Goal: Task Accomplishment & Management: Manage account settings

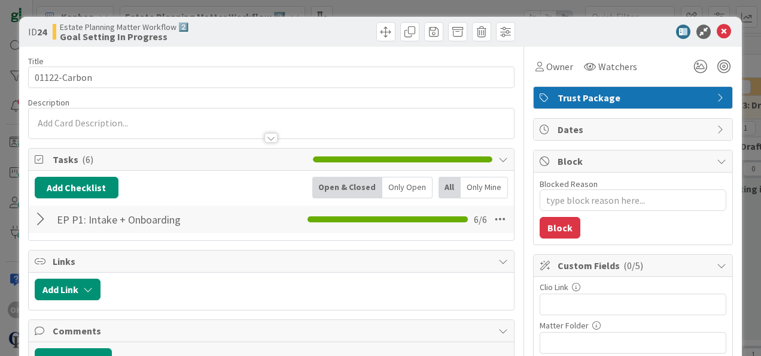
type textarea "x"
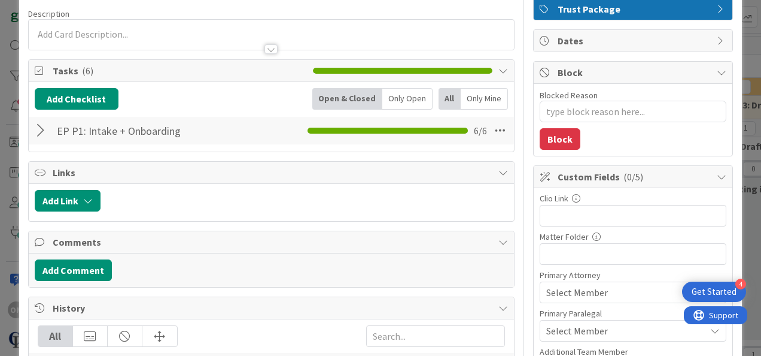
scroll to position [91, 0]
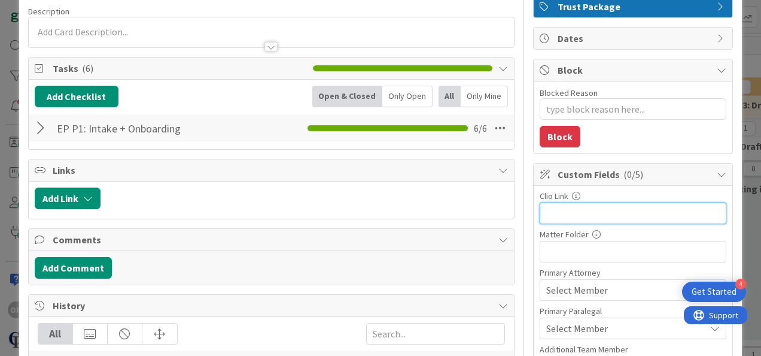
click at [581, 211] on input "text" at bounding box center [633, 213] width 187 height 22
paste input "[URL][DOMAIN_NAME]"
type input "[URL][DOMAIN_NAME]"
type textarea "x"
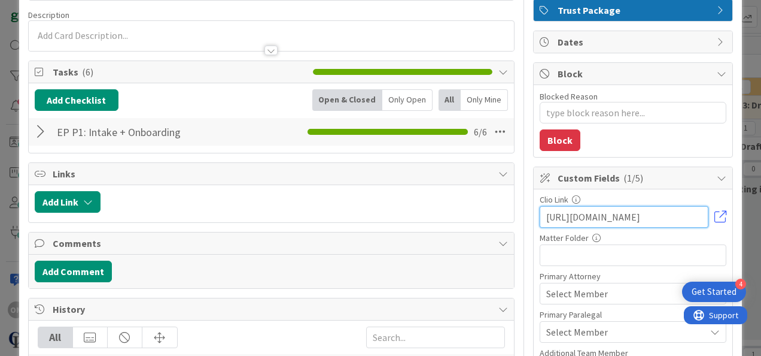
scroll to position [0, 0]
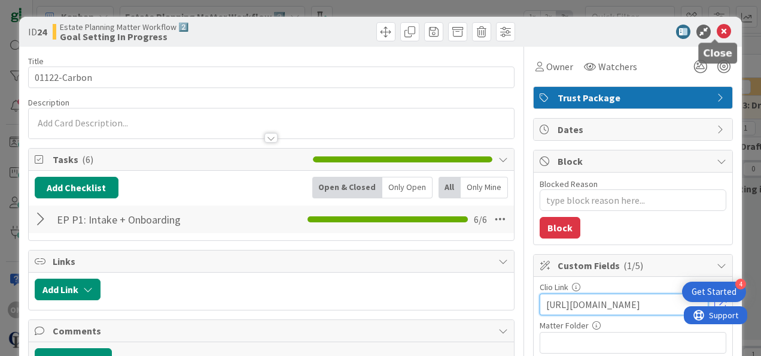
type input "[URL][DOMAIN_NAME]"
click at [717, 34] on icon at bounding box center [724, 32] width 14 height 14
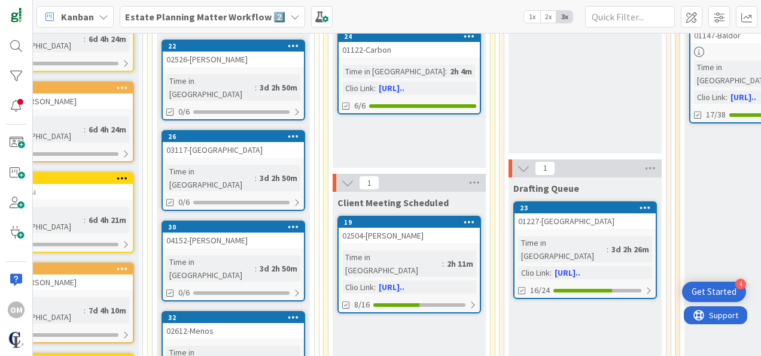
scroll to position [186, 208]
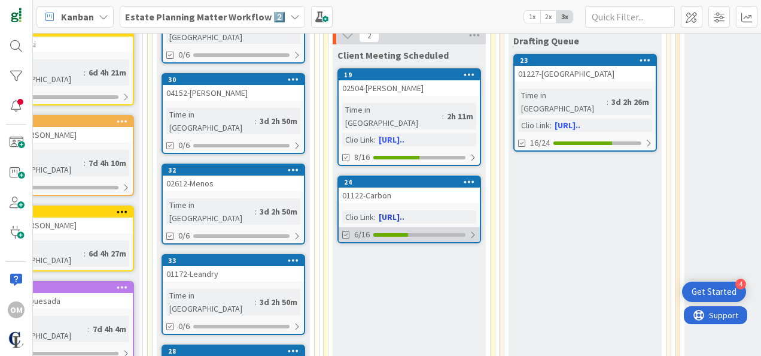
click at [469, 230] on div at bounding box center [472, 235] width 7 height 10
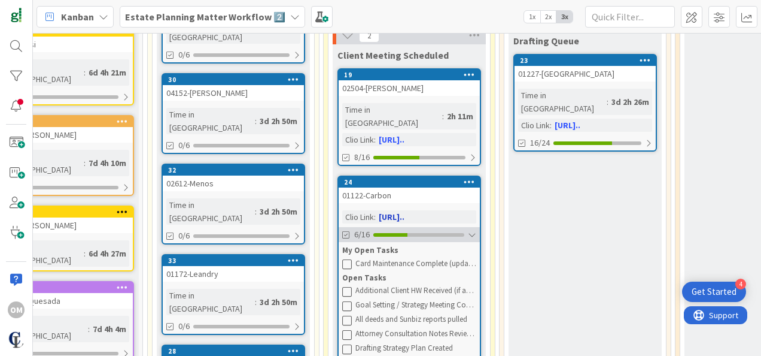
click at [468, 230] on div at bounding box center [472, 235] width 8 height 10
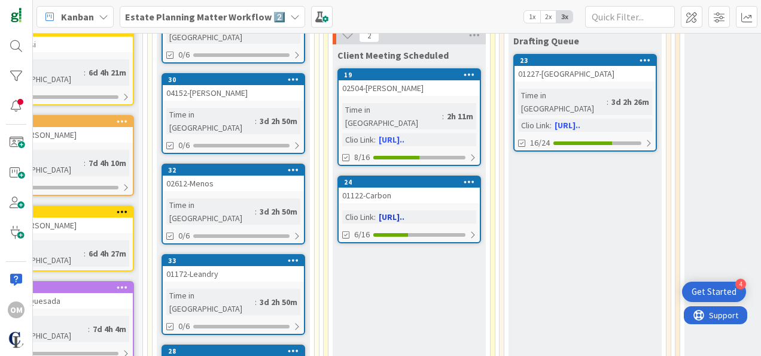
click at [453, 187] on div "01122-Carbon" at bounding box center [409, 195] width 141 height 16
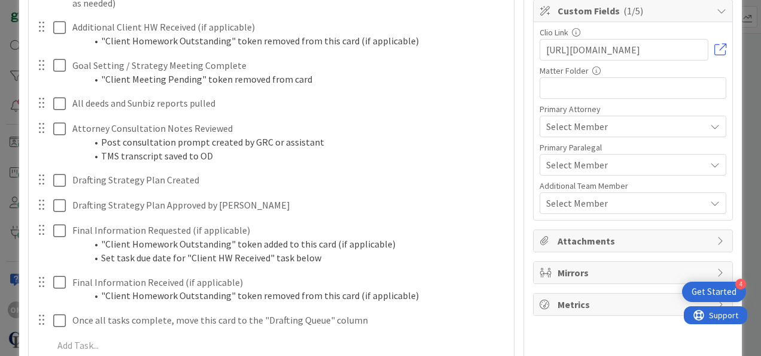
scroll to position [127, 0]
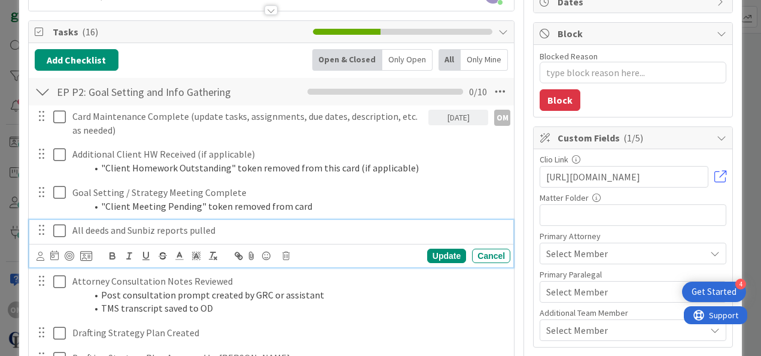
click at [56, 223] on icon at bounding box center [62, 230] width 18 height 14
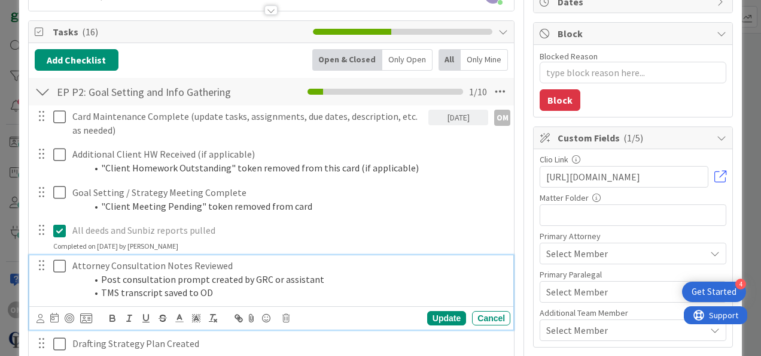
click at [61, 267] on icon at bounding box center [62, 266] width 18 height 14
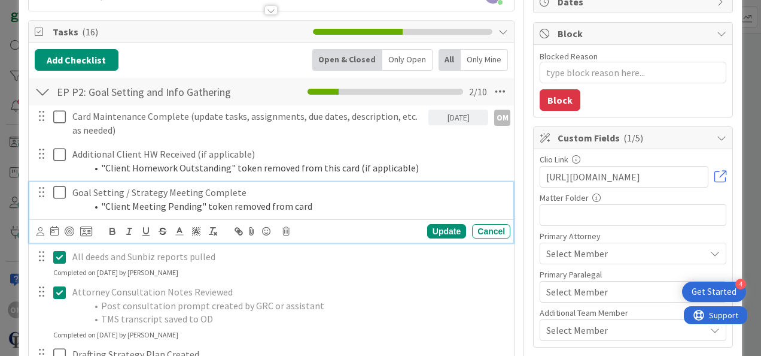
click at [54, 190] on icon at bounding box center [62, 192] width 18 height 14
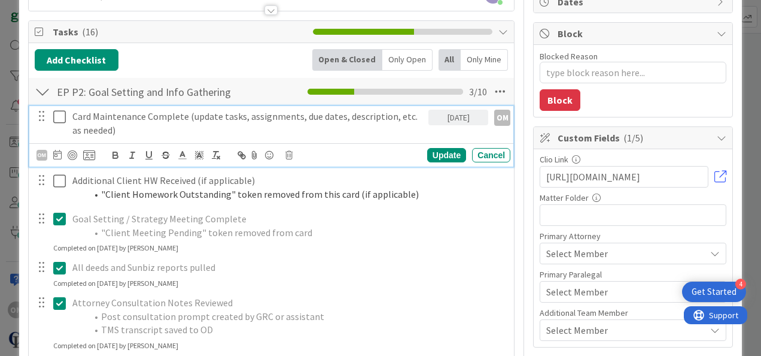
click at [65, 112] on icon at bounding box center [62, 117] width 18 height 14
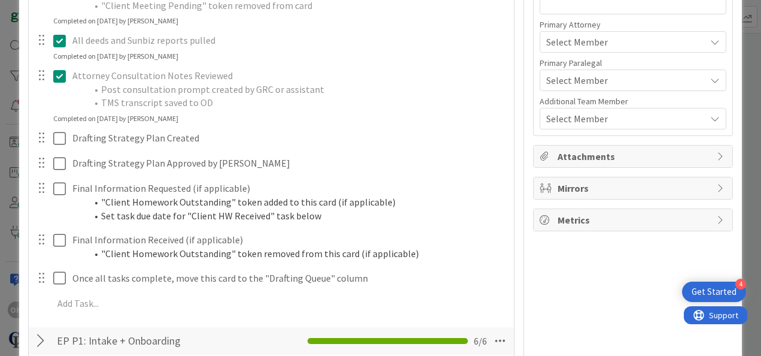
scroll to position [340, 0]
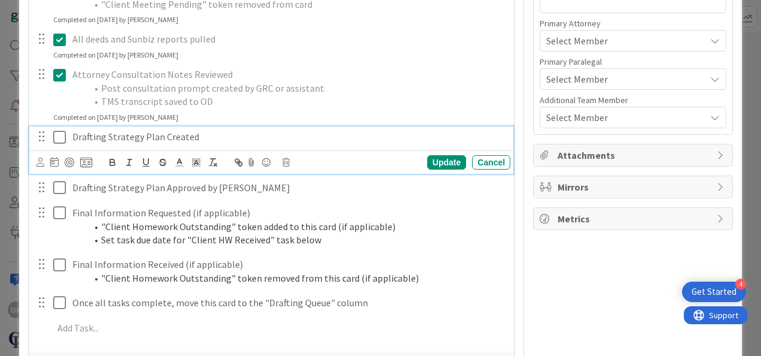
click at [59, 135] on icon at bounding box center [62, 137] width 18 height 14
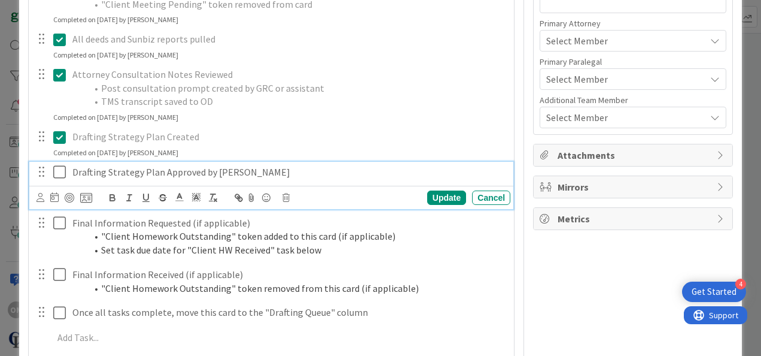
click at [60, 165] on icon at bounding box center [62, 172] width 18 height 14
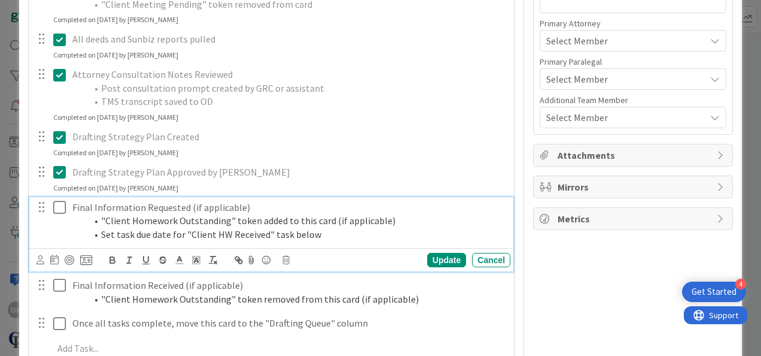
click at [53, 205] on icon at bounding box center [62, 207] width 18 height 14
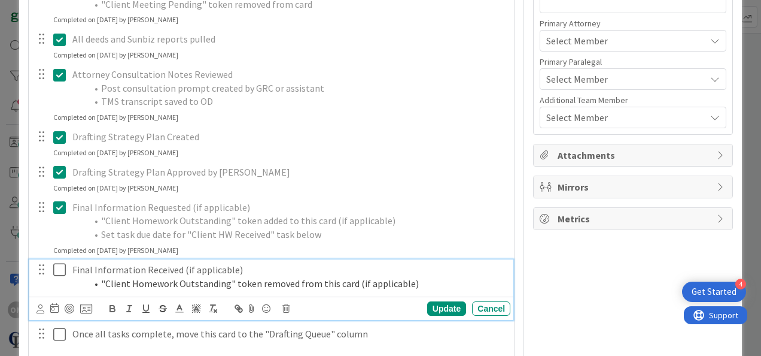
click at [61, 266] on icon at bounding box center [62, 269] width 18 height 14
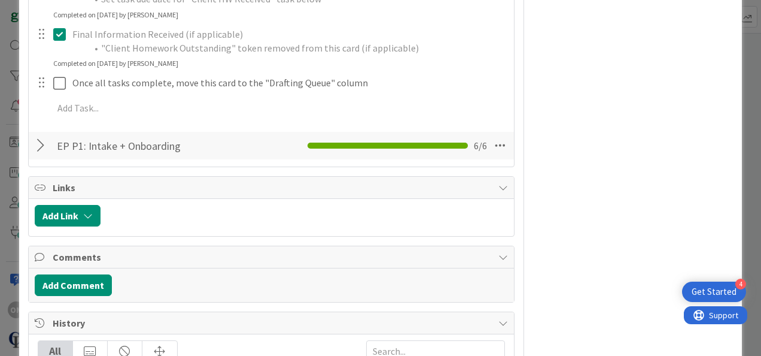
scroll to position [575, 0]
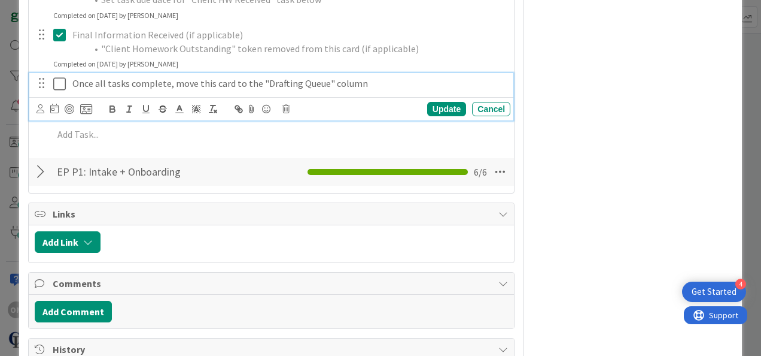
click at [55, 81] on icon at bounding box center [62, 84] width 18 height 14
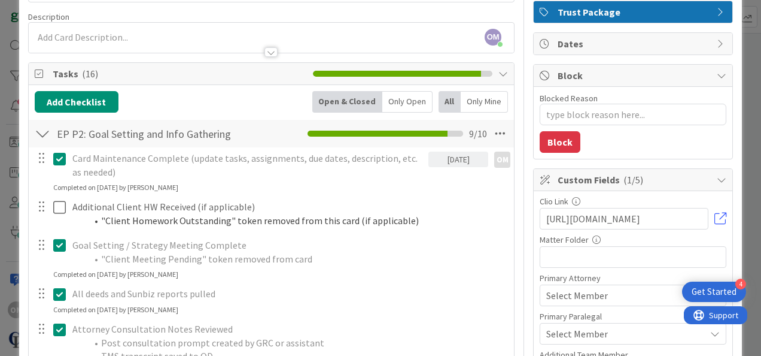
scroll to position [0, 0]
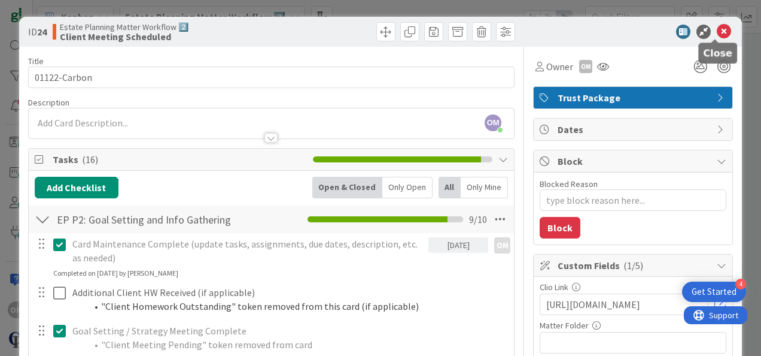
click at [721, 34] on icon at bounding box center [724, 32] width 14 height 14
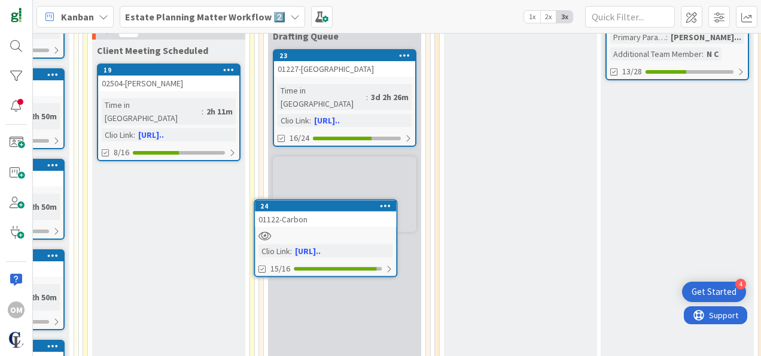
scroll to position [339, 449]
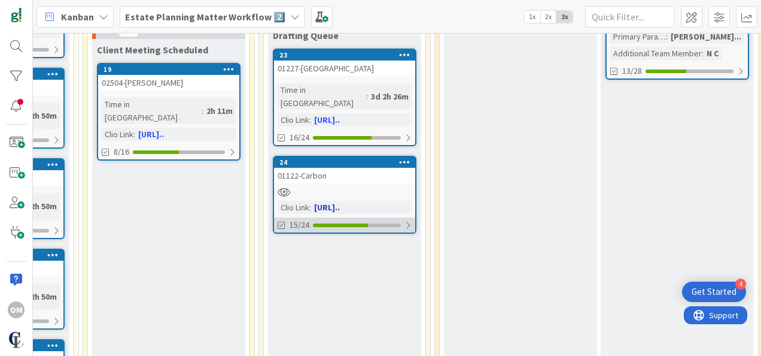
click at [405, 220] on div at bounding box center [408, 225] width 7 height 10
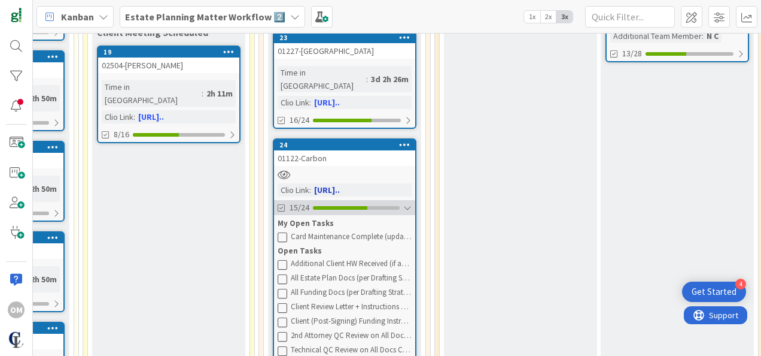
scroll to position [352, 449]
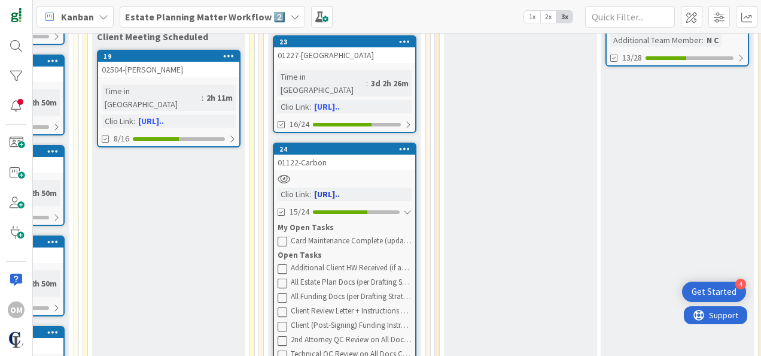
click at [341, 154] on div "01122-Carbon" at bounding box center [344, 162] width 141 height 16
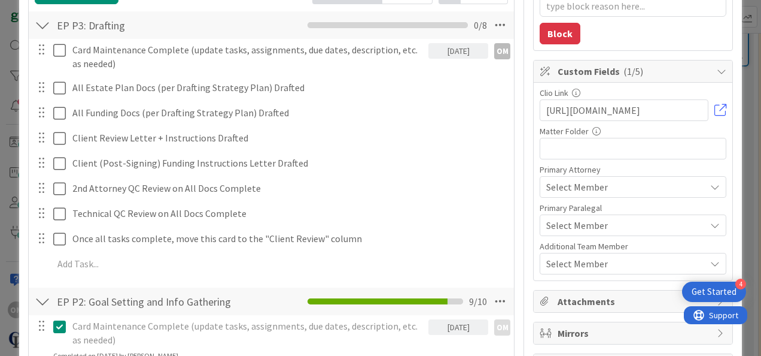
scroll to position [195, 0]
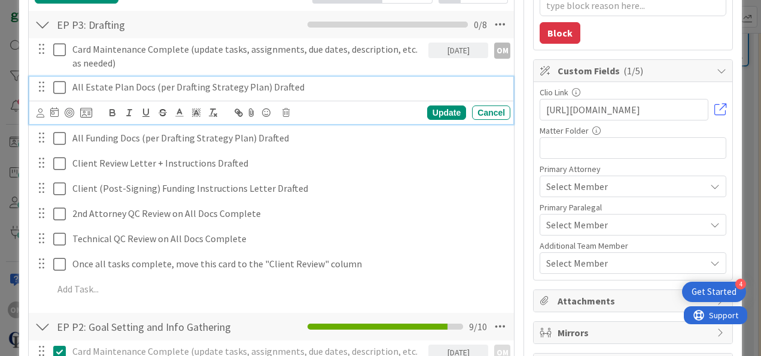
click at [57, 90] on icon at bounding box center [62, 87] width 18 height 14
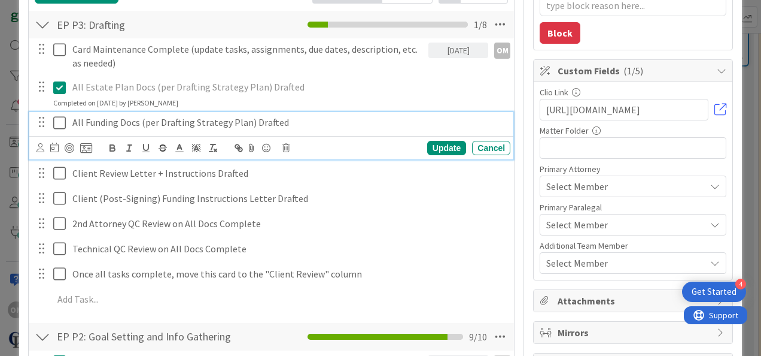
click at [62, 120] on icon at bounding box center [62, 123] width 18 height 14
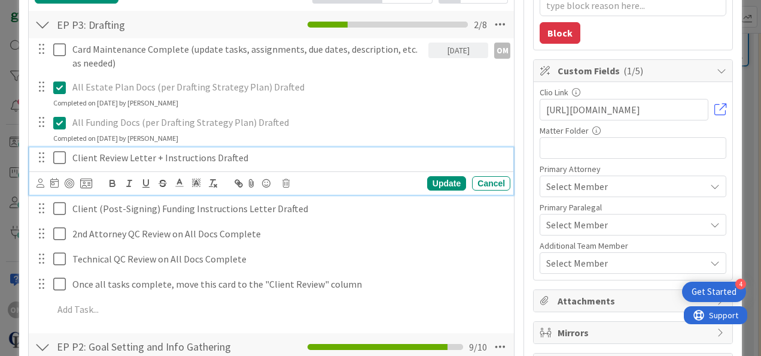
click at [55, 153] on icon at bounding box center [62, 157] width 18 height 14
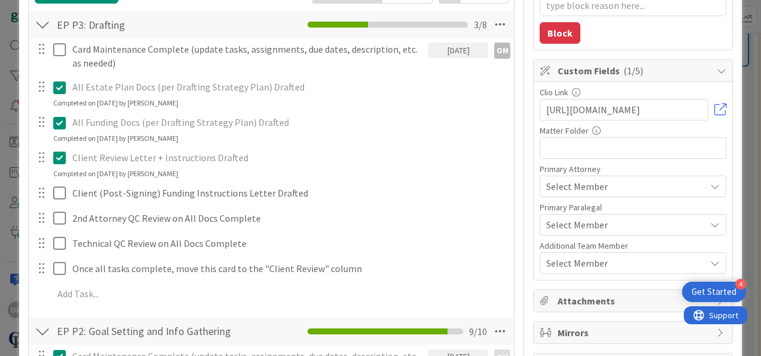
click at [62, 157] on icon at bounding box center [62, 157] width 18 height 14
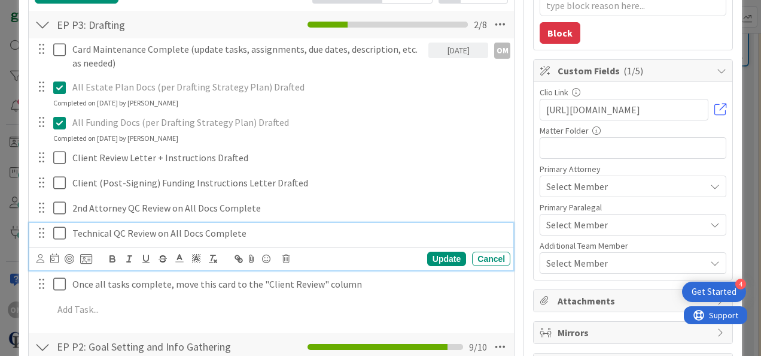
click at [61, 259] on div "Technical QC Review on All Docs Complete Update Cancel" at bounding box center [271, 246] width 484 height 47
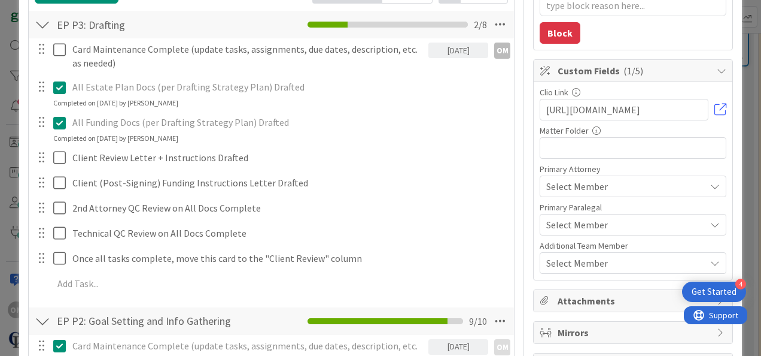
click at [485, 193] on div "Card Maintenance Complete (update tasks, assignments, due dates, description, e…" at bounding box center [271, 168] width 473 height 260
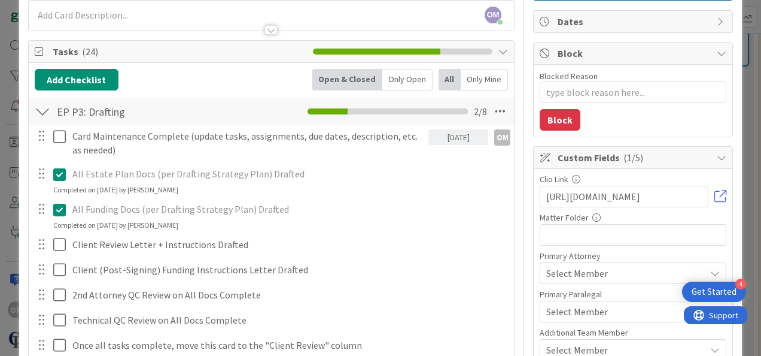
scroll to position [0, 0]
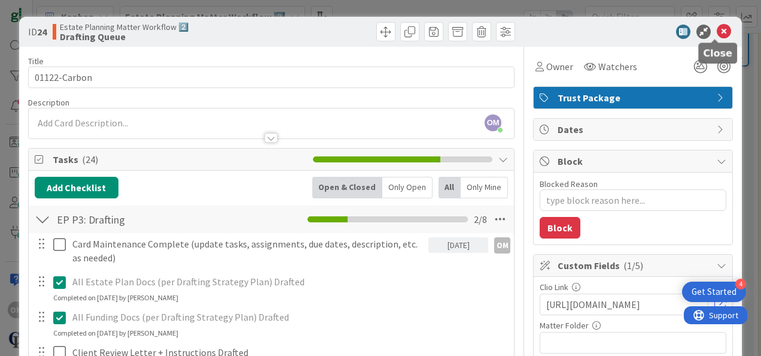
click at [719, 28] on icon at bounding box center [724, 32] width 14 height 14
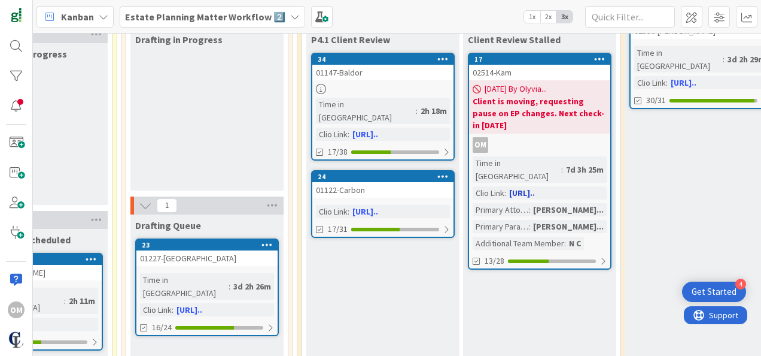
scroll to position [152, 587]
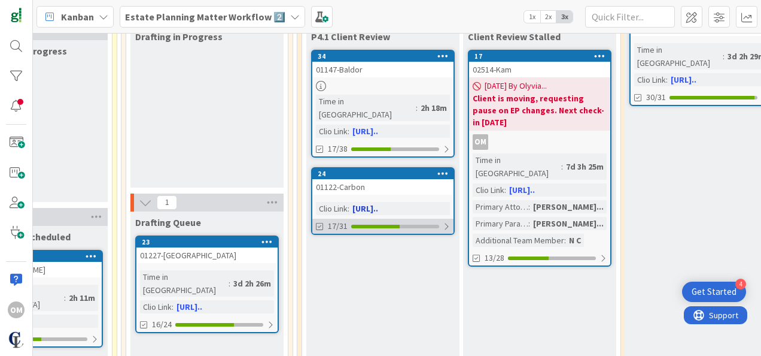
click at [448, 218] on div "17/31" at bounding box center [382, 225] width 141 height 15
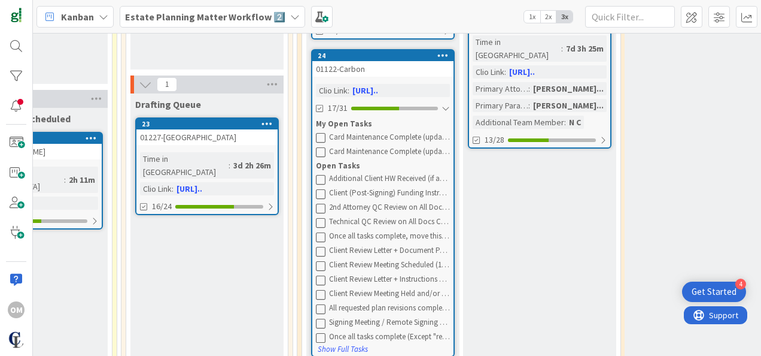
scroll to position [260, 587]
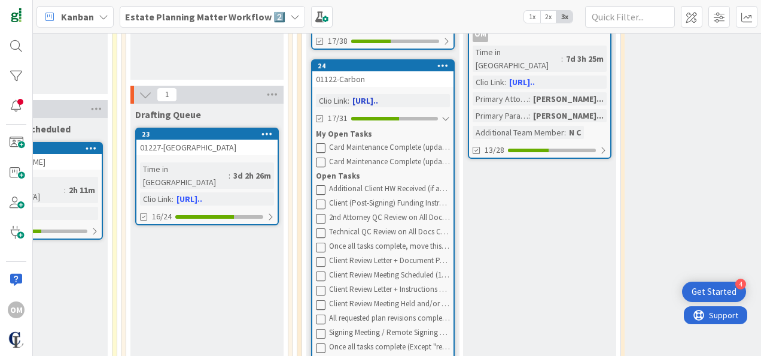
click at [387, 71] on div "01122-Carbon" at bounding box center [382, 79] width 141 height 16
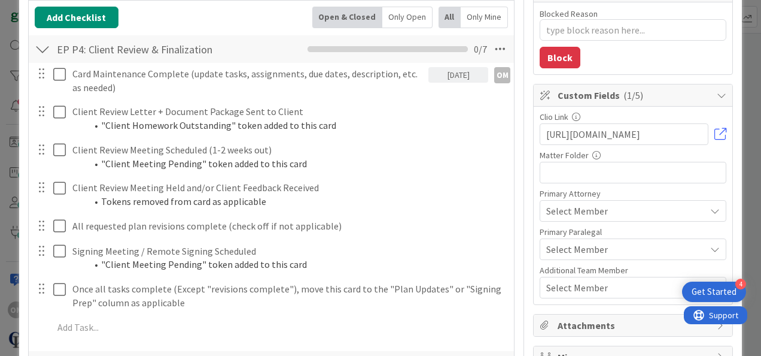
scroll to position [169, 0]
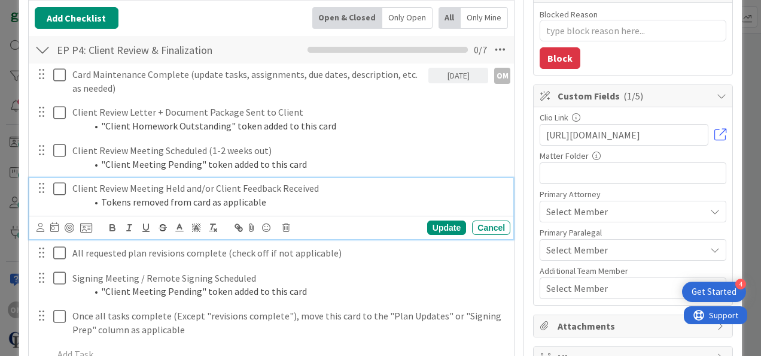
click at [57, 189] on icon at bounding box center [62, 188] width 18 height 14
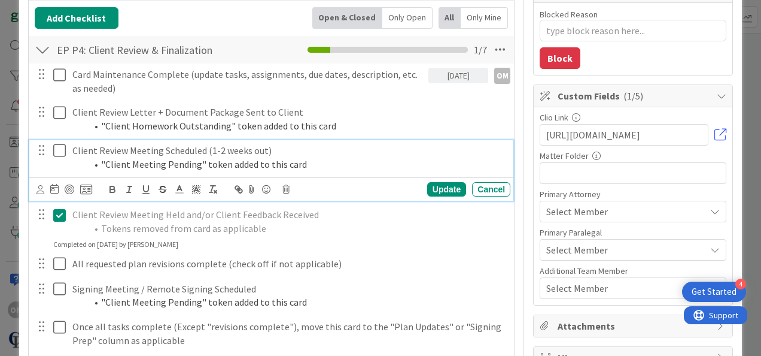
click at [60, 147] on icon at bounding box center [62, 150] width 18 height 14
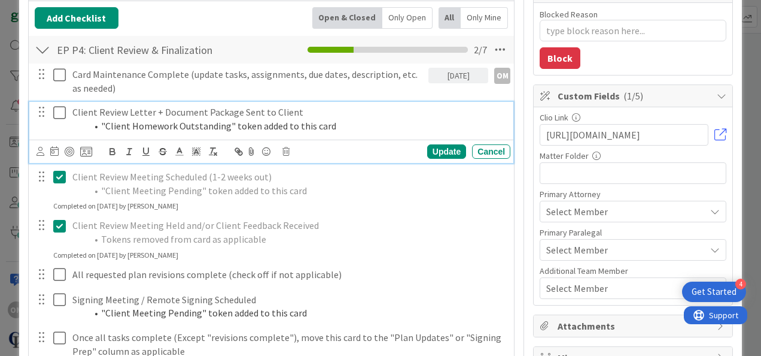
click at [54, 108] on icon at bounding box center [62, 112] width 18 height 14
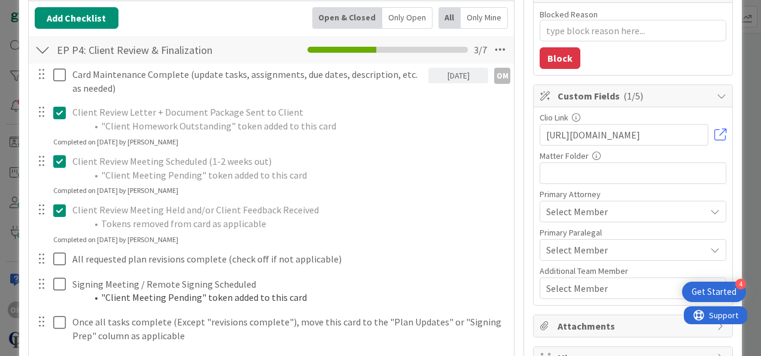
scroll to position [311, 0]
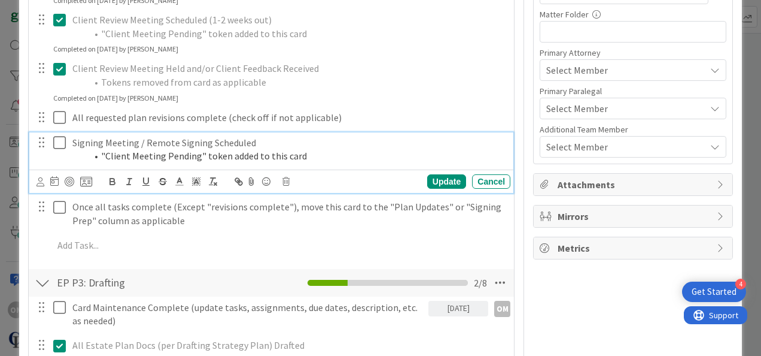
click at [60, 144] on icon at bounding box center [62, 142] width 18 height 14
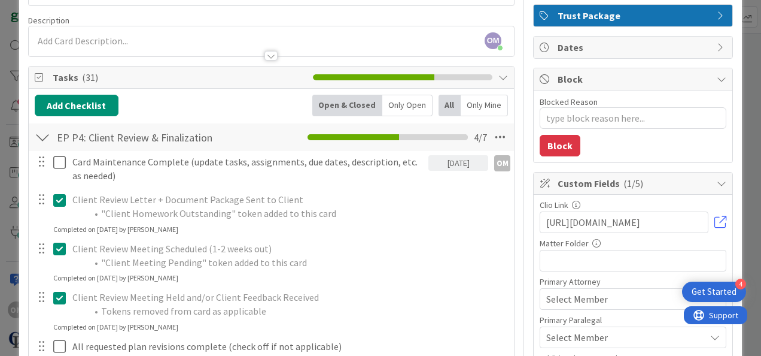
scroll to position [0, 0]
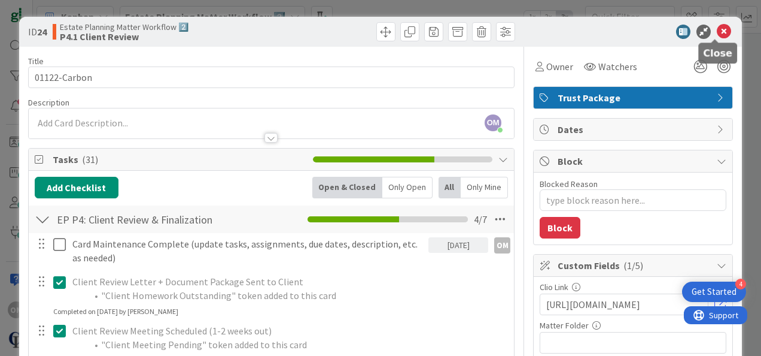
click at [717, 35] on icon at bounding box center [724, 32] width 14 height 14
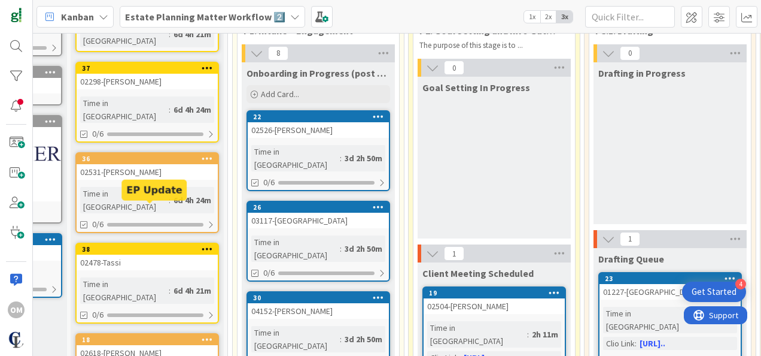
scroll to position [115, 123]
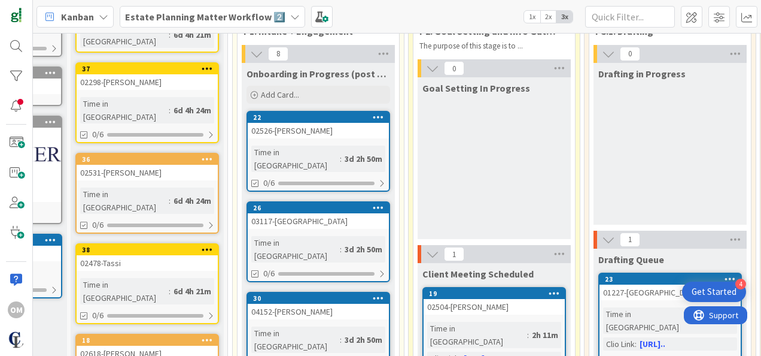
click at [333, 125] on div "02526-[PERSON_NAME]" at bounding box center [318, 131] width 141 height 16
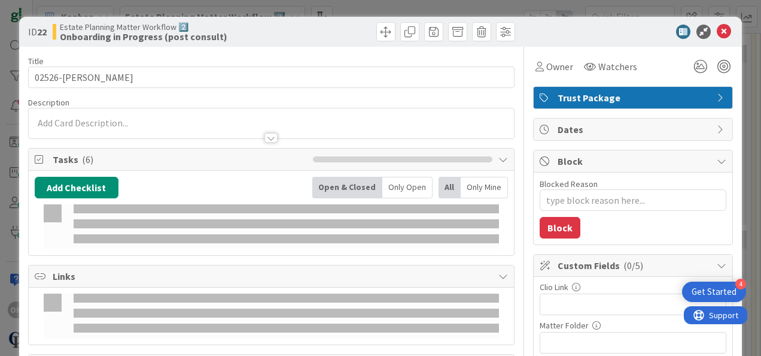
type textarea "x"
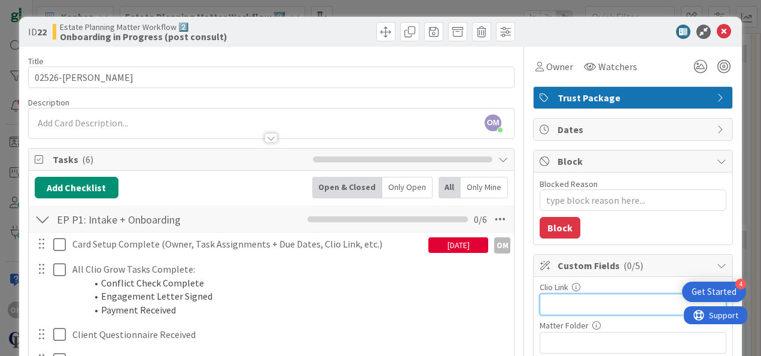
click at [595, 299] on input "text" at bounding box center [633, 304] width 187 height 22
paste input "[URL][DOMAIN_NAME]"
type input "[URL][DOMAIN_NAME]"
type textarea "x"
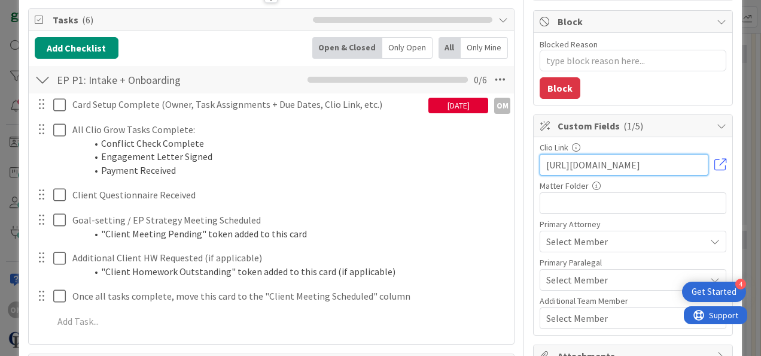
scroll to position [139, 0]
type input "[URL][DOMAIN_NAME]"
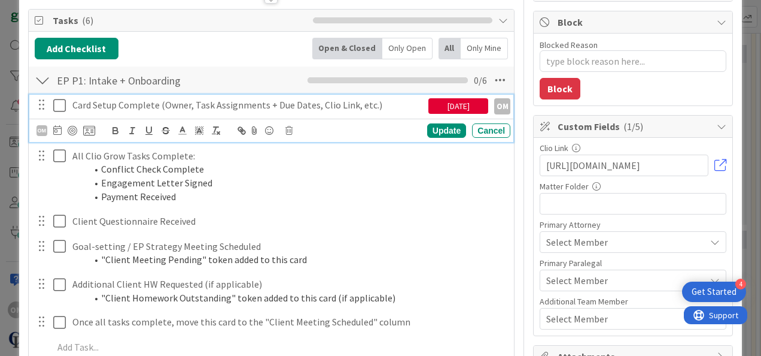
click at [58, 102] on icon at bounding box center [62, 105] width 18 height 14
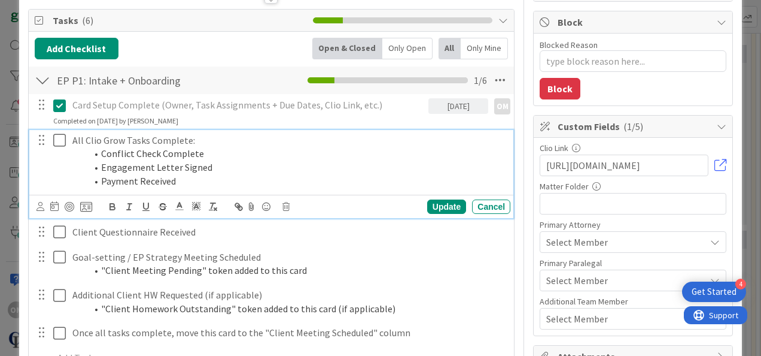
click at [62, 139] on icon at bounding box center [62, 140] width 18 height 14
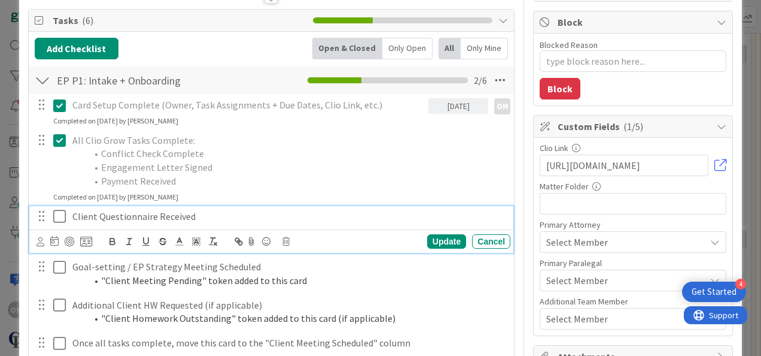
click at [58, 211] on icon at bounding box center [62, 216] width 18 height 14
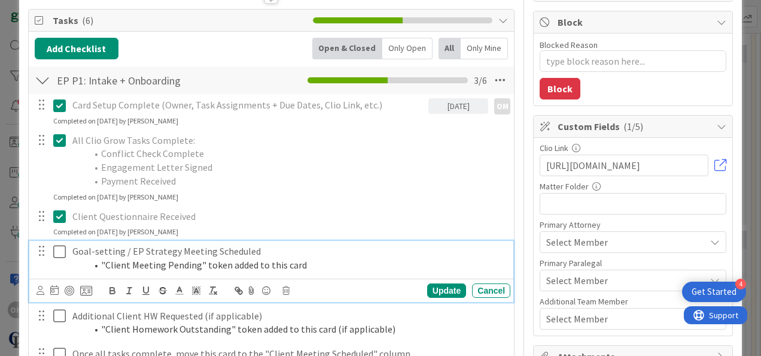
click at [60, 256] on icon at bounding box center [62, 251] width 18 height 14
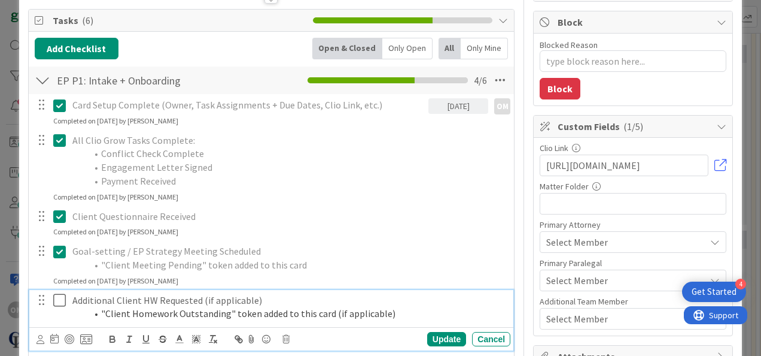
click at [60, 299] on icon at bounding box center [62, 300] width 18 height 14
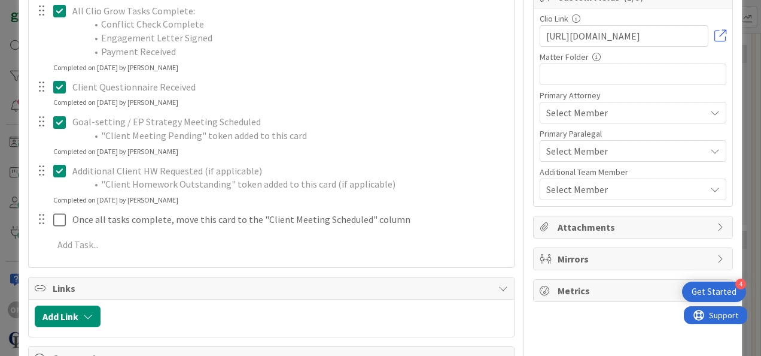
scroll to position [270, 0]
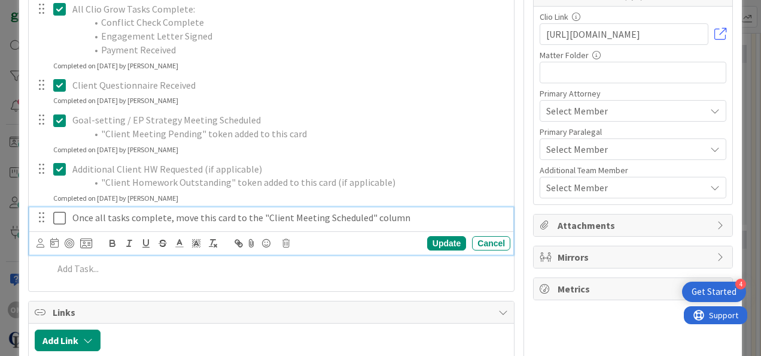
click at [57, 222] on icon at bounding box center [62, 218] width 18 height 14
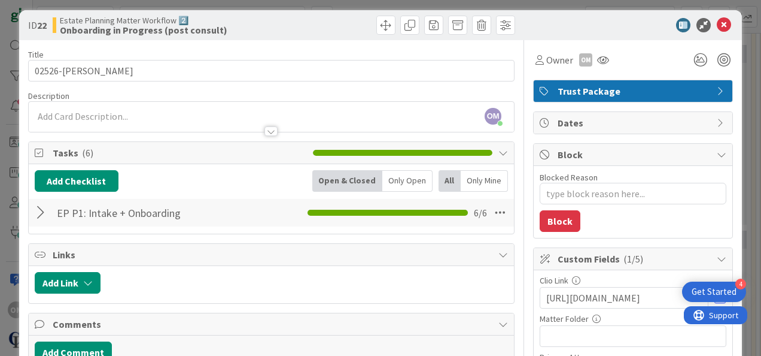
scroll to position [0, 0]
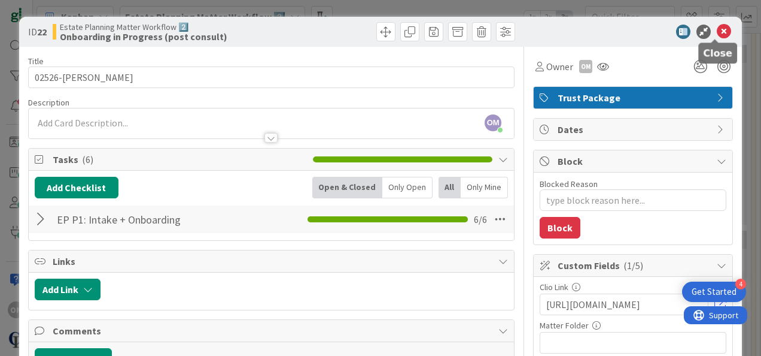
click at [719, 32] on icon at bounding box center [724, 32] width 14 height 14
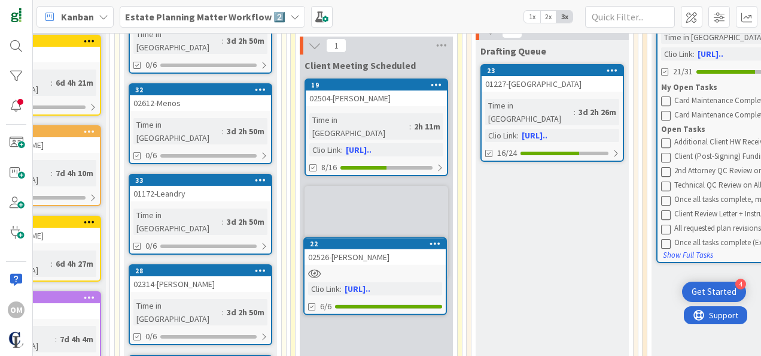
scroll to position [342, 241]
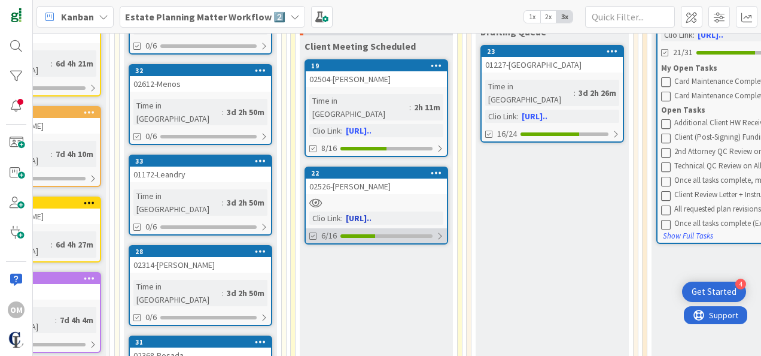
click at [421, 228] on div "6/16" at bounding box center [376, 235] width 141 height 15
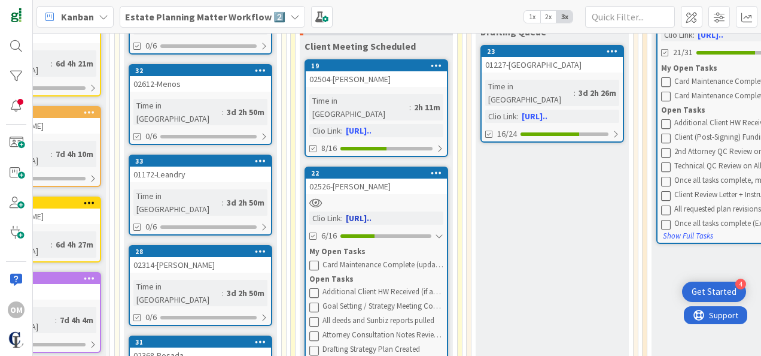
click at [414, 178] on div "02526-[PERSON_NAME]" at bounding box center [376, 186] width 141 height 16
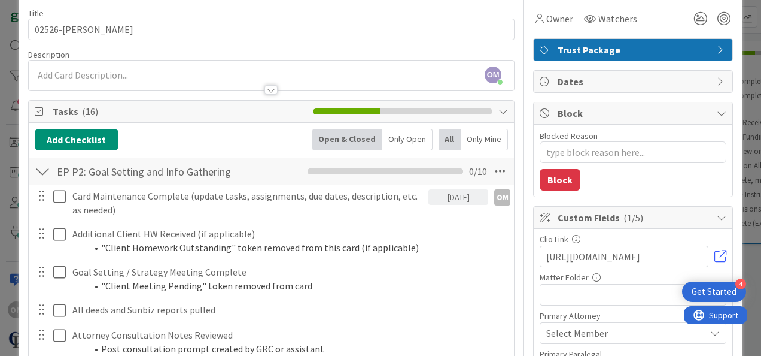
scroll to position [46, 0]
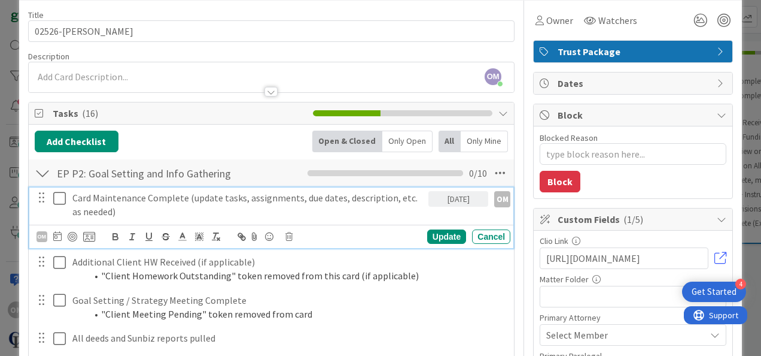
click at [60, 191] on icon at bounding box center [62, 198] width 18 height 14
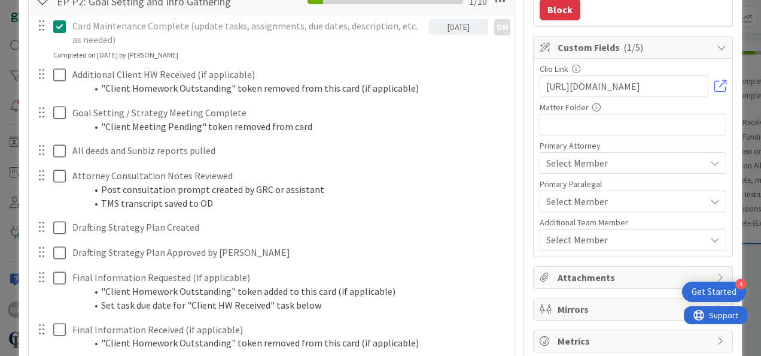
scroll to position [220, 0]
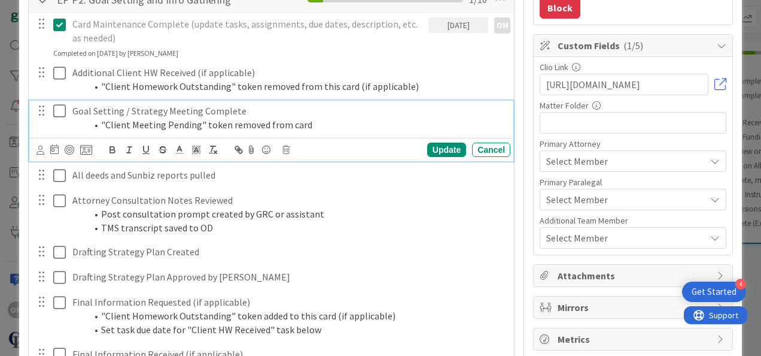
click at [59, 108] on icon at bounding box center [62, 111] width 18 height 14
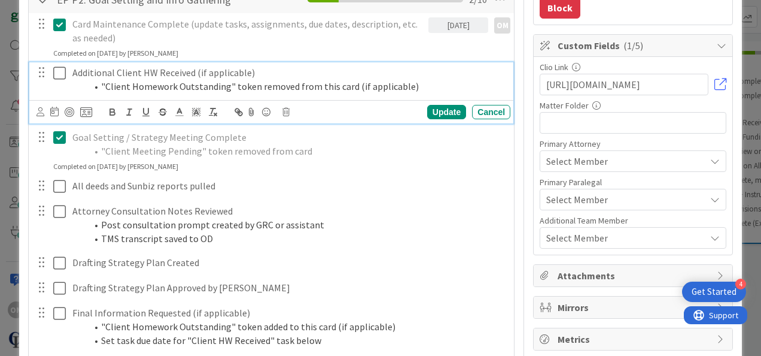
click at [62, 77] on icon at bounding box center [62, 73] width 18 height 14
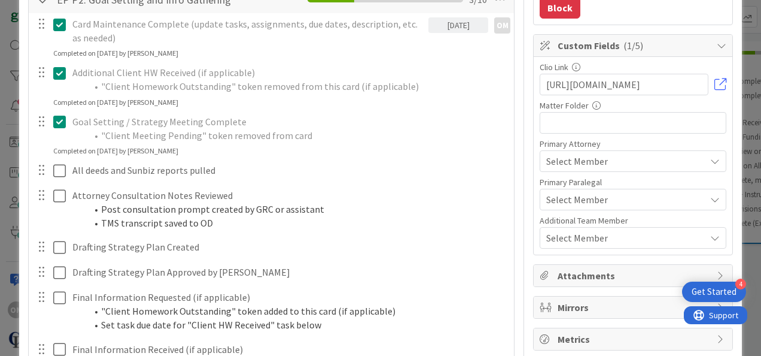
scroll to position [257, 0]
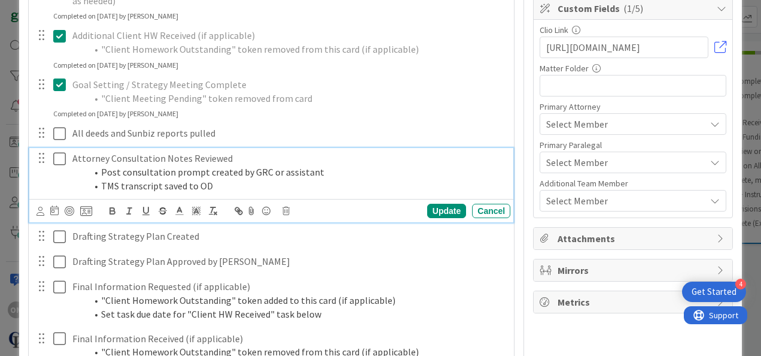
click at [57, 160] on icon at bounding box center [62, 158] width 18 height 14
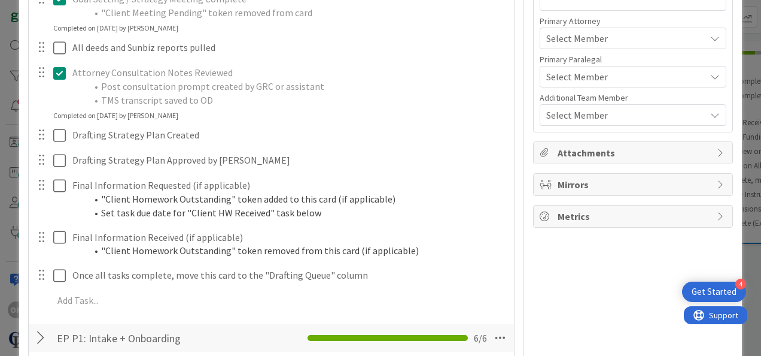
scroll to position [344, 0]
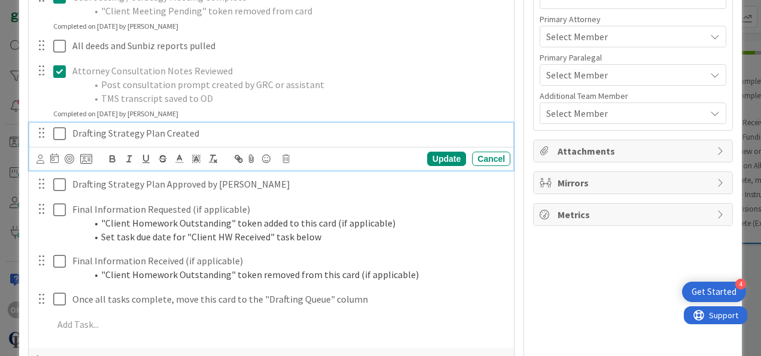
click at [53, 133] on icon at bounding box center [62, 133] width 18 height 14
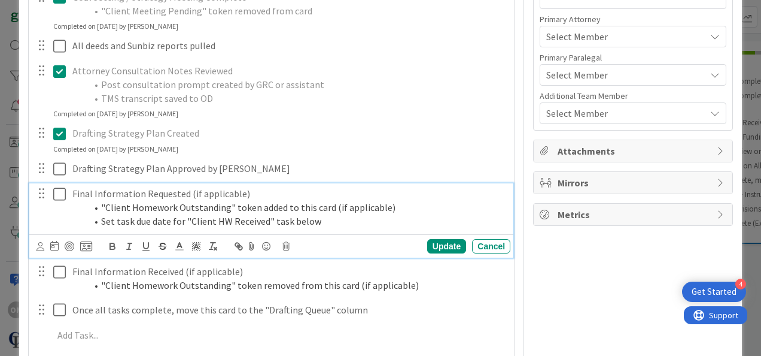
click at [60, 191] on icon at bounding box center [62, 194] width 18 height 14
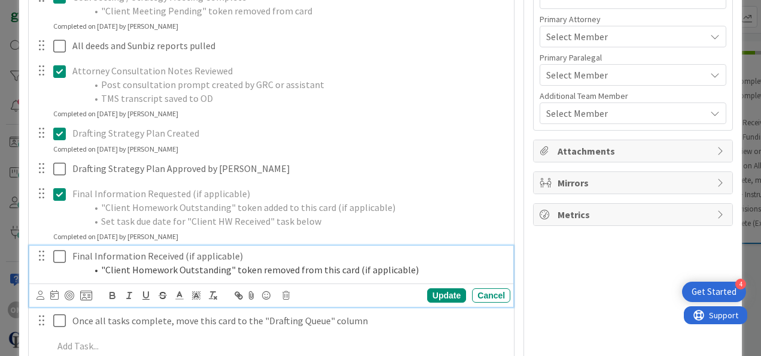
click at [60, 257] on icon at bounding box center [62, 256] width 18 height 14
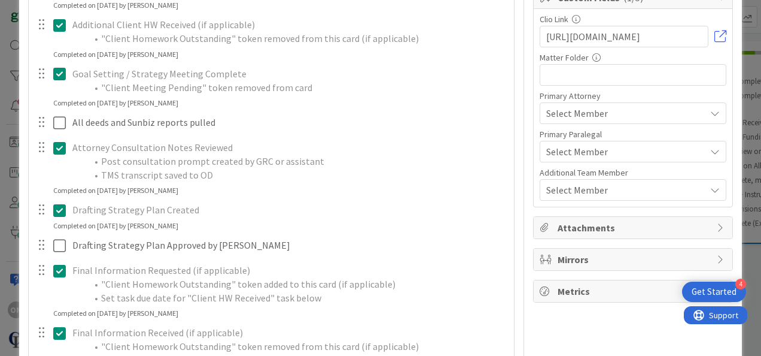
scroll to position [0, 0]
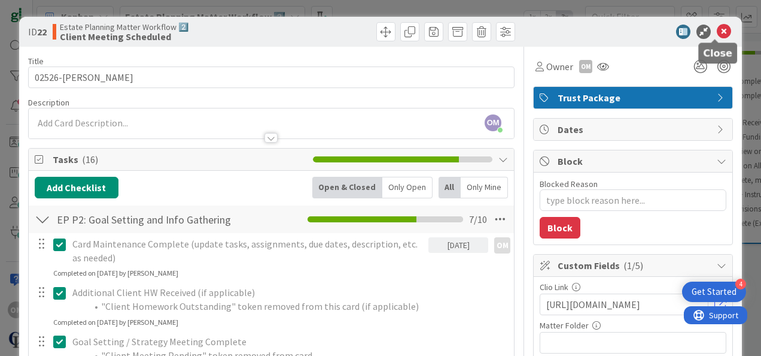
click at [721, 31] on icon at bounding box center [724, 32] width 14 height 14
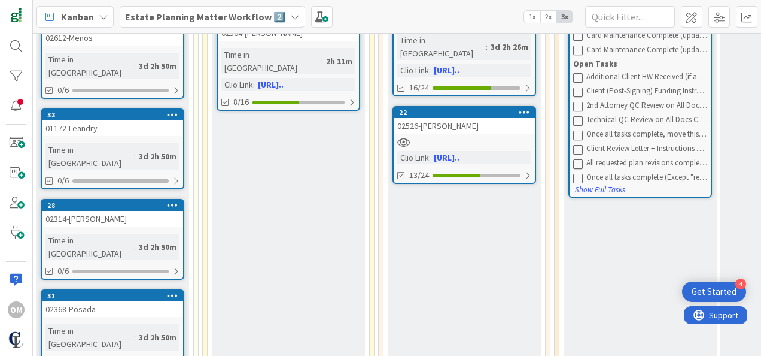
scroll to position [390, 329]
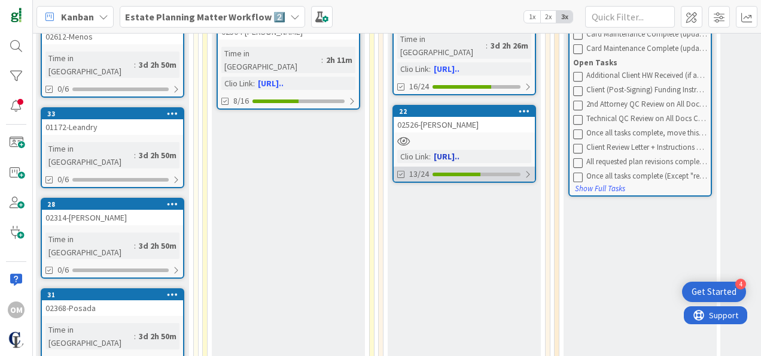
click at [524, 169] on div at bounding box center [527, 174] width 7 height 10
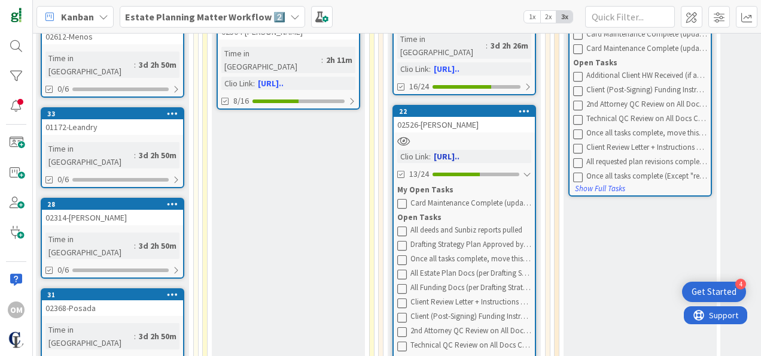
scroll to position [444, 329]
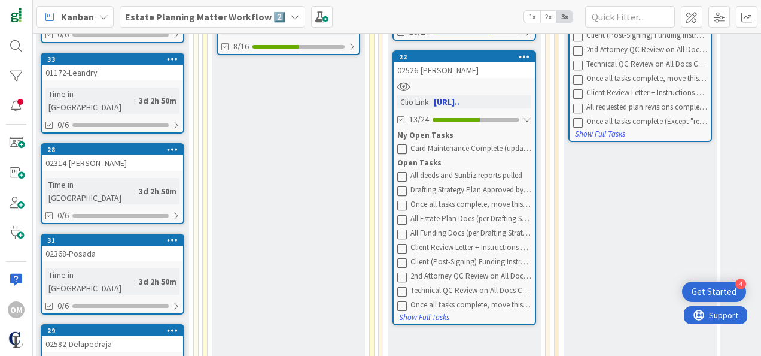
click at [464, 81] on div at bounding box center [464, 86] width 141 height 10
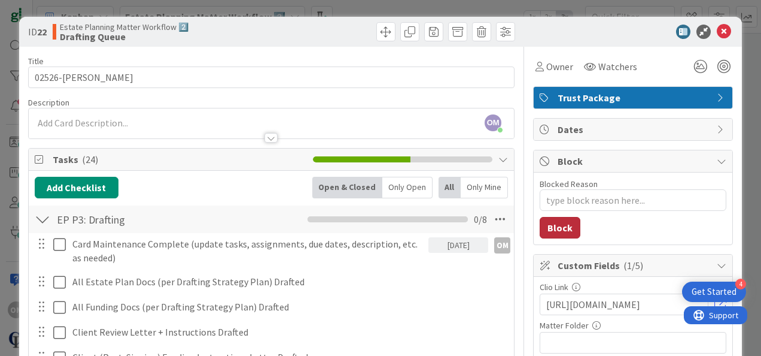
click at [556, 229] on button "Block" at bounding box center [560, 228] width 41 height 22
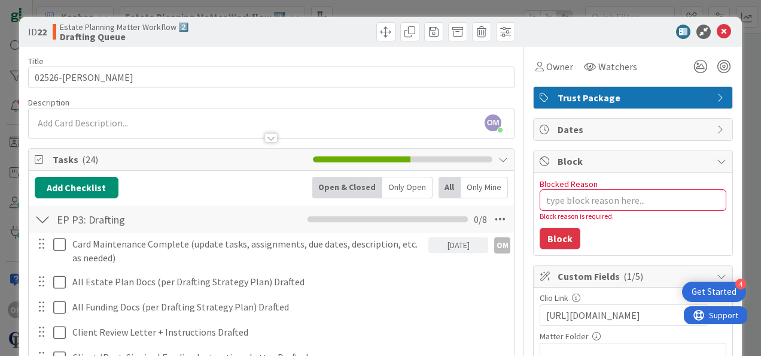
click at [579, 187] on label "Blocked Reason" at bounding box center [569, 183] width 58 height 11
click at [579, 189] on textarea "Blocked Reason" at bounding box center [633, 200] width 187 height 22
type textarea "x"
type textarea "G"
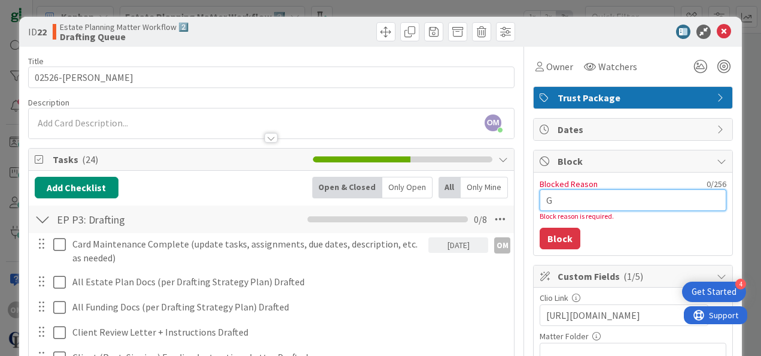
type textarea "x"
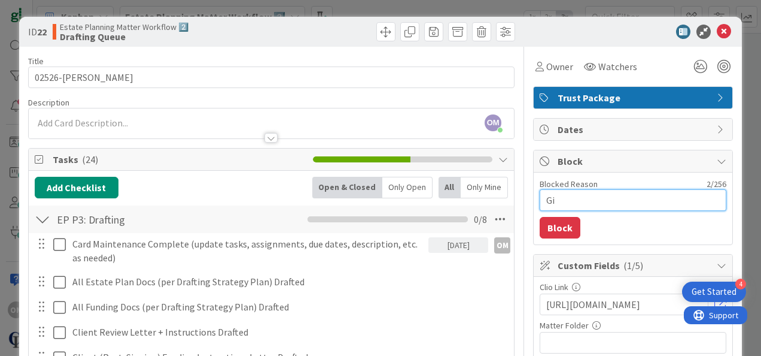
type textarea "G"
type textarea "x"
type textarea "GR"
type textarea "x"
type textarea "GRC"
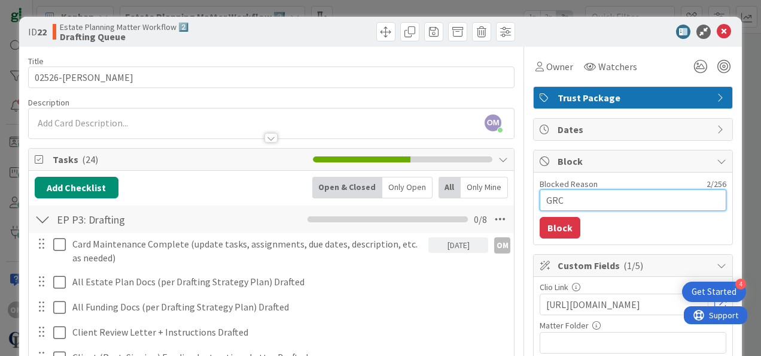
type textarea "x"
type textarea "GRC"
type textarea "x"
type textarea "GRC w"
type textarea "x"
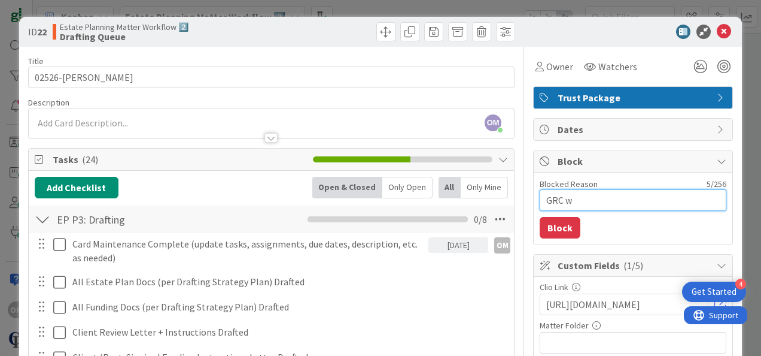
type textarea "GRC wa"
type textarea "x"
type textarea "GRC wa"
type textarea "x"
type textarea "GRC w"
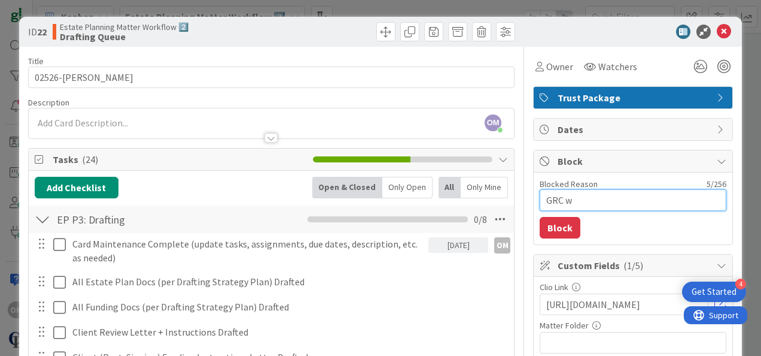
type textarea "x"
type textarea "GRC"
type textarea "x"
type textarea "GRC t"
type textarea "x"
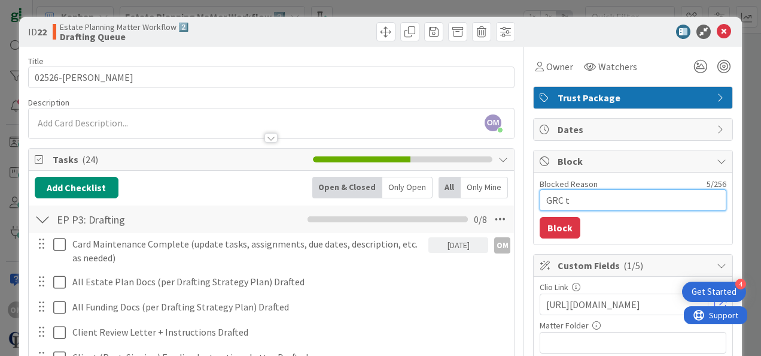
type textarea "GRC to"
type textarea "x"
type textarea "GRC to"
type textarea "x"
type textarea "GRC to re"
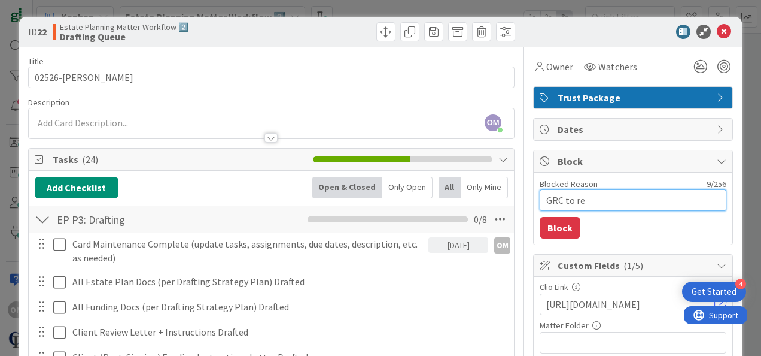
type textarea "x"
type textarea "GRC to re-"
type textarea "x"
type textarea "GRC to re-d"
type textarea "x"
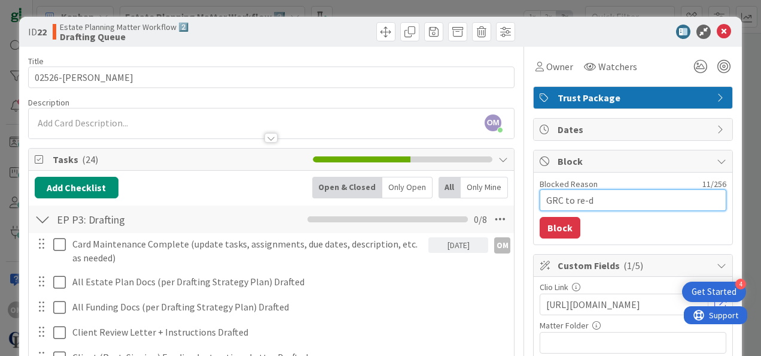
type textarea "GRC to re-dr"
type textarea "x"
type textarea "GRC to re-dra"
type textarea "x"
type textarea "GRC to re-draf"
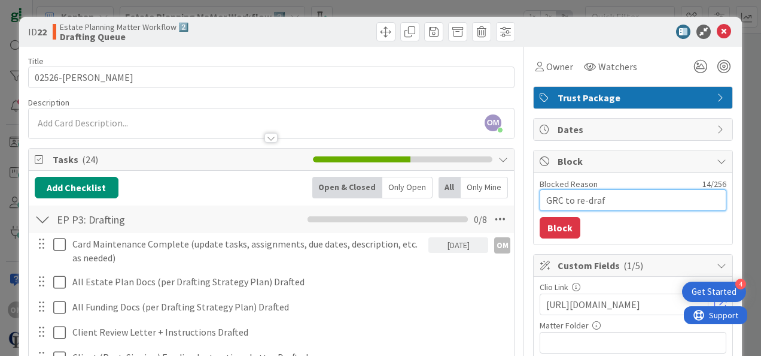
type textarea "x"
type textarea "GRC to re-draft"
type textarea "x"
type textarea "GRC to re-draft"
type textarea "x"
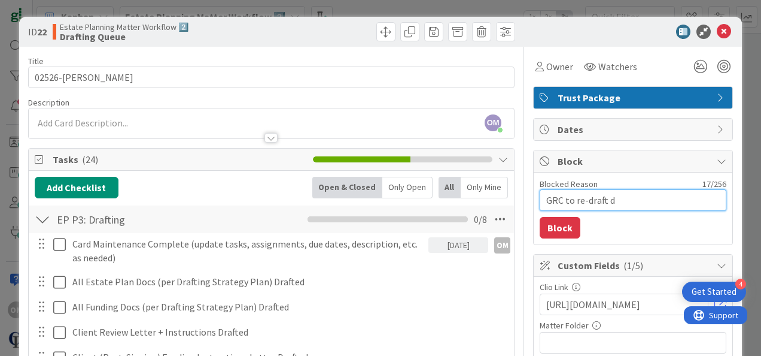
type textarea "GRC to re-draft"
type textarea "x"
type textarea "GRC to re-draft t"
type textarea "x"
type textarea "GRC to re-draft tru"
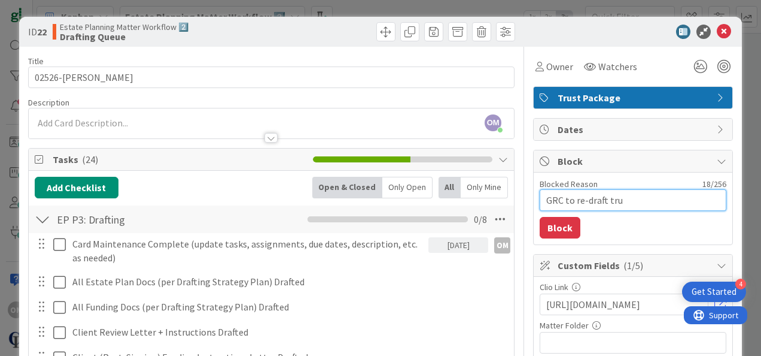
type textarea "x"
type textarea "GRC to re-draft trus"
type textarea "x"
type textarea "GRC to re-draft trust"
type textarea "x"
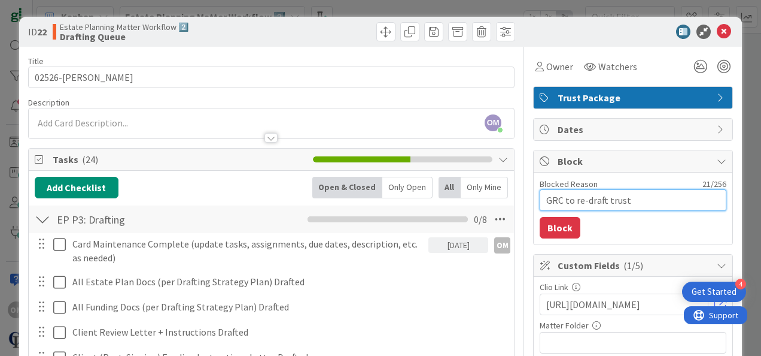
type textarea "GRC to re-draft trust/"
type textarea "x"
type textarea "GRC to re-draft trust/w"
type textarea "x"
type textarea "GRC to re-draft trust/wi"
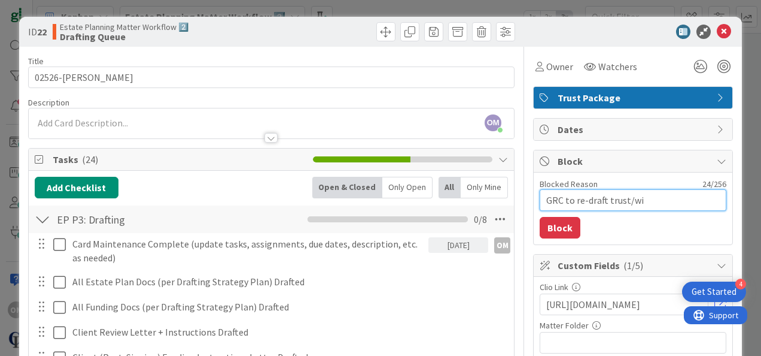
type textarea "x"
type textarea "GRC to re-draft trust/[PERSON_NAME]"
type textarea "x"
type textarea "GRC to re-draft trust/will"
type textarea "x"
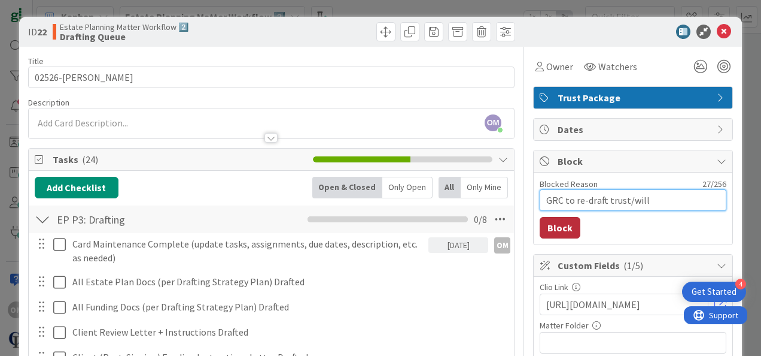
type textarea "GRC to re-draft trust/will"
click at [558, 220] on button "Block" at bounding box center [560, 228] width 41 height 22
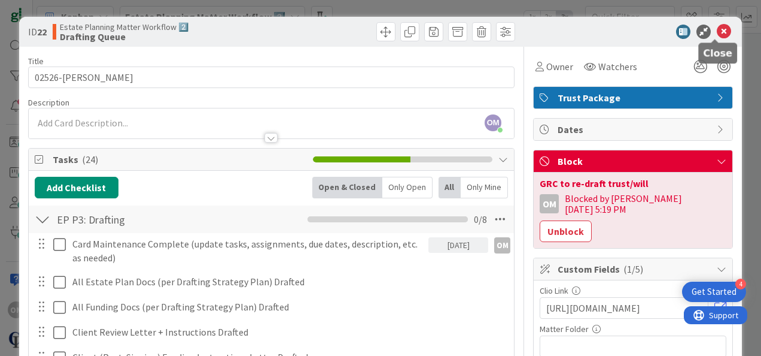
click at [717, 29] on icon at bounding box center [724, 32] width 14 height 14
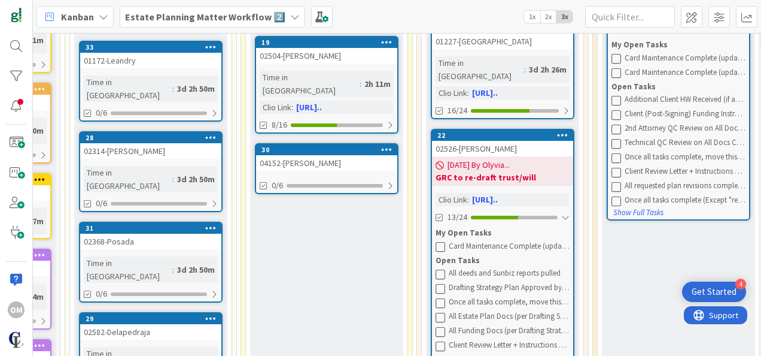
scroll to position [375, 291]
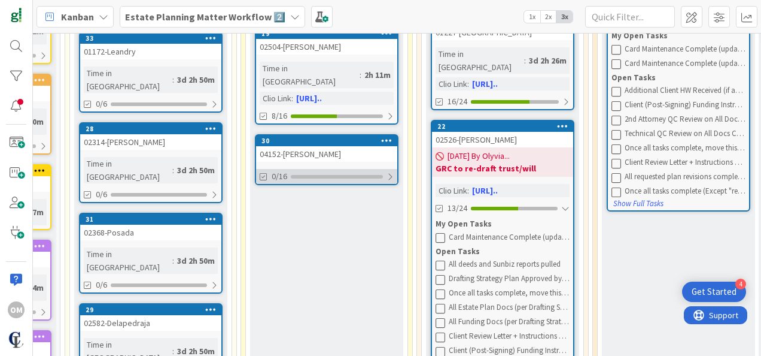
click at [390, 172] on div at bounding box center [390, 177] width 7 height 10
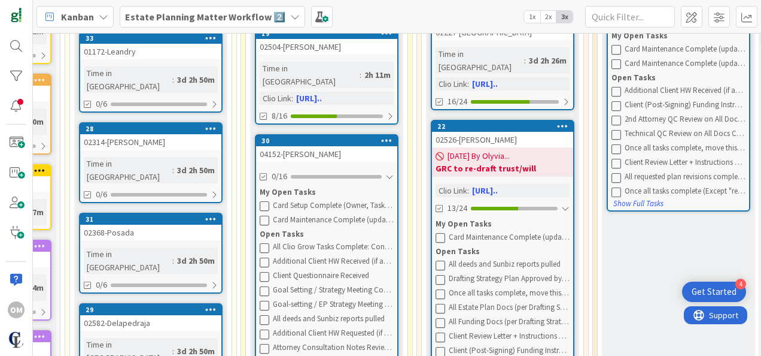
click at [350, 146] on div "04152-[PERSON_NAME]" at bounding box center [326, 154] width 141 height 16
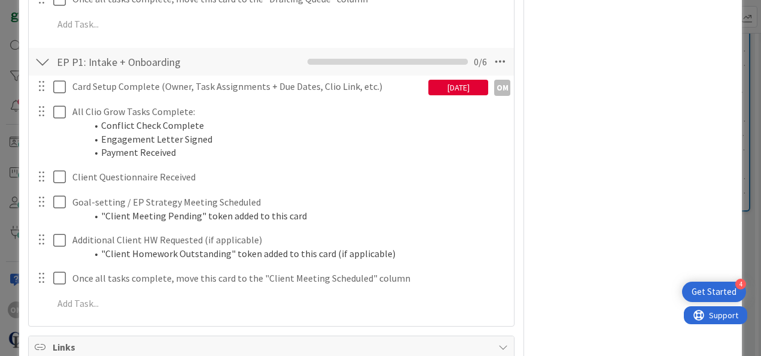
scroll to position [513, 0]
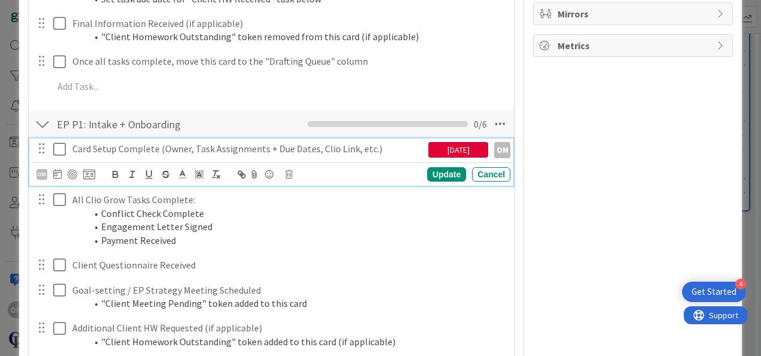
click at [58, 145] on icon at bounding box center [62, 149] width 18 height 14
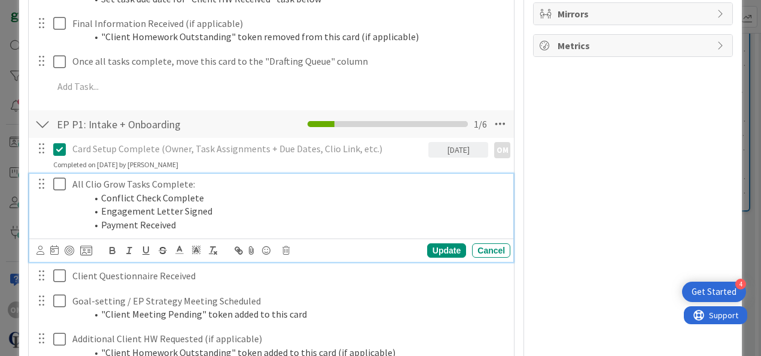
click at [62, 181] on icon at bounding box center [62, 184] width 18 height 14
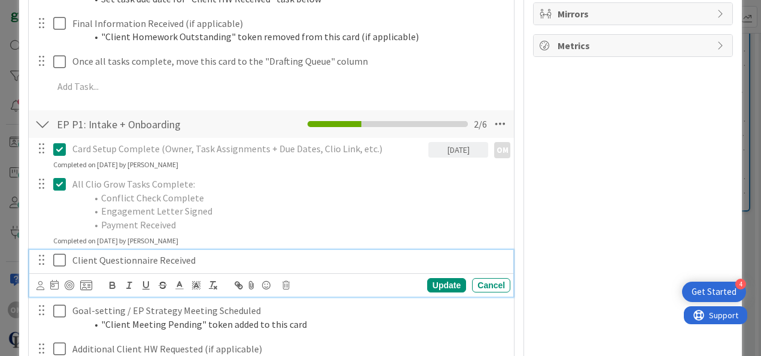
click at [59, 254] on icon at bounding box center [62, 260] width 18 height 14
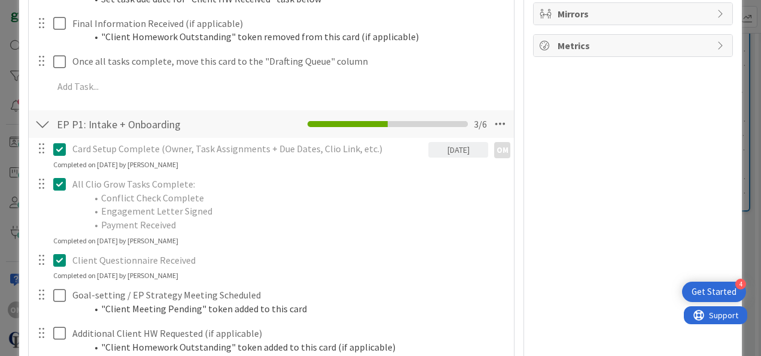
scroll to position [737, 0]
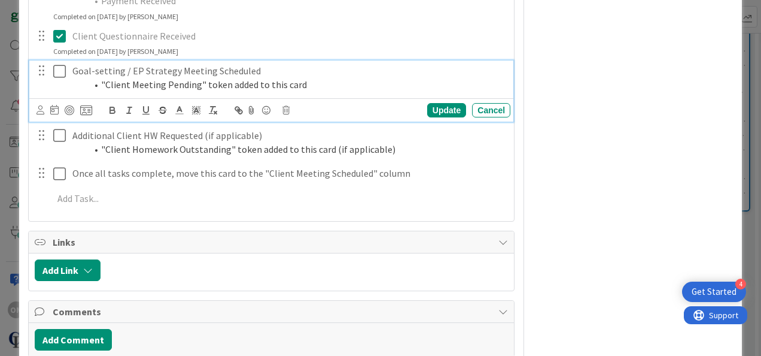
click at [60, 69] on icon at bounding box center [62, 71] width 18 height 14
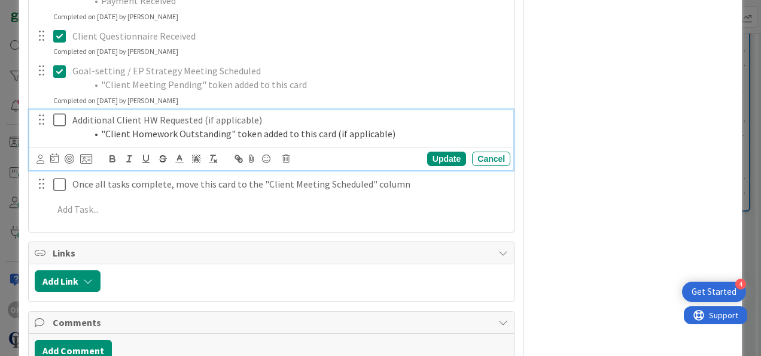
click at [56, 117] on icon at bounding box center [62, 120] width 18 height 14
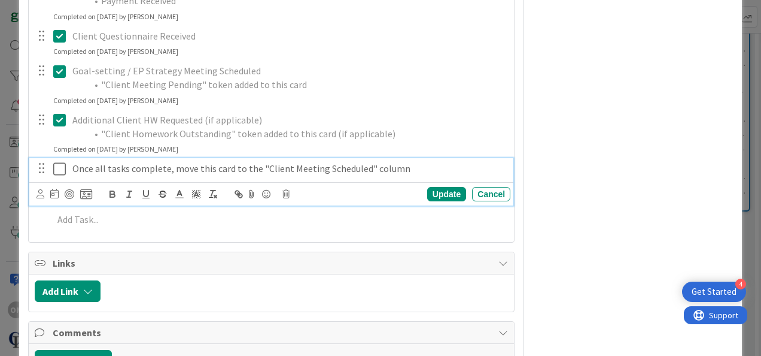
click at [61, 163] on icon at bounding box center [62, 169] width 18 height 14
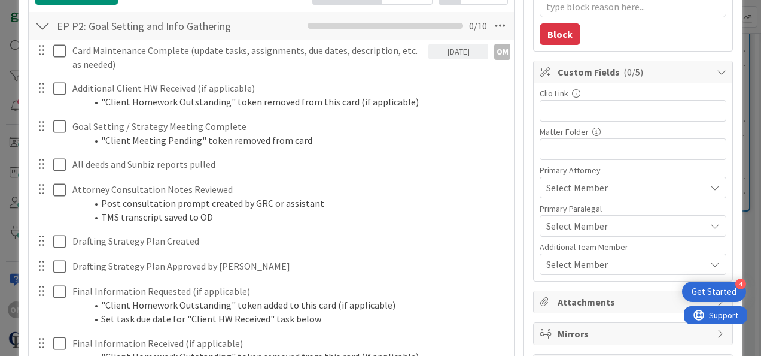
scroll to position [194, 0]
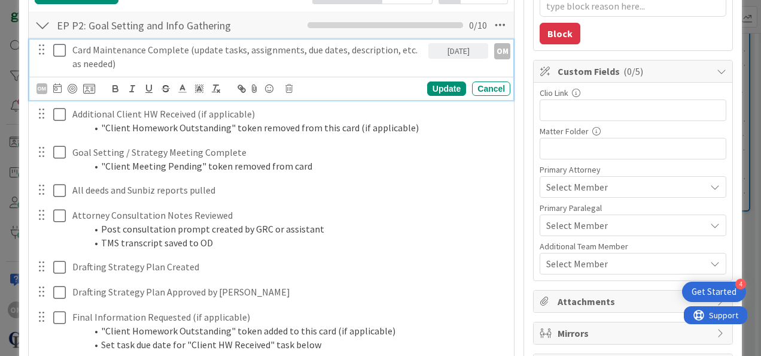
click at [57, 51] on icon at bounding box center [62, 50] width 18 height 14
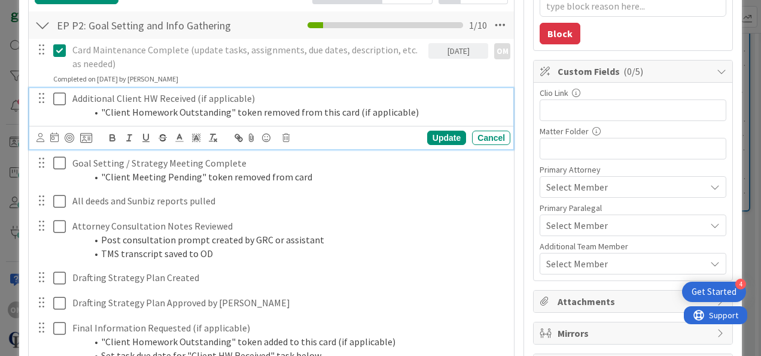
click at [59, 97] on icon at bounding box center [62, 99] width 18 height 14
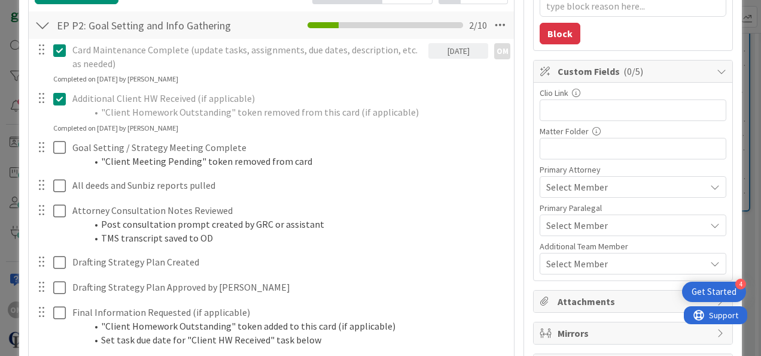
click at [60, 92] on icon at bounding box center [62, 99] width 18 height 14
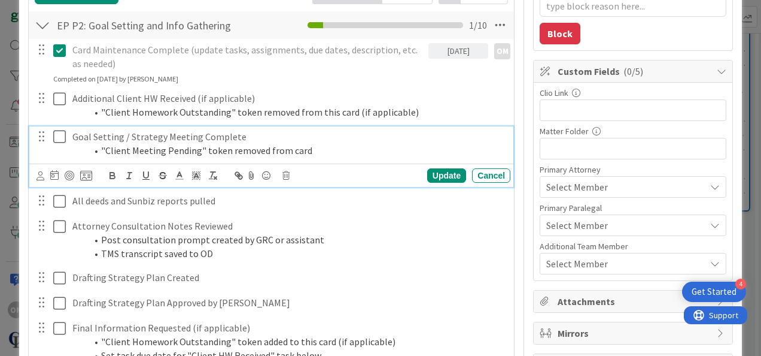
click at [61, 163] on div "Goal Setting / Strategy Meeting Complete "Client Meeting Pending" token removed…" at bounding box center [271, 156] width 484 height 60
click at [60, 138] on icon at bounding box center [62, 136] width 18 height 14
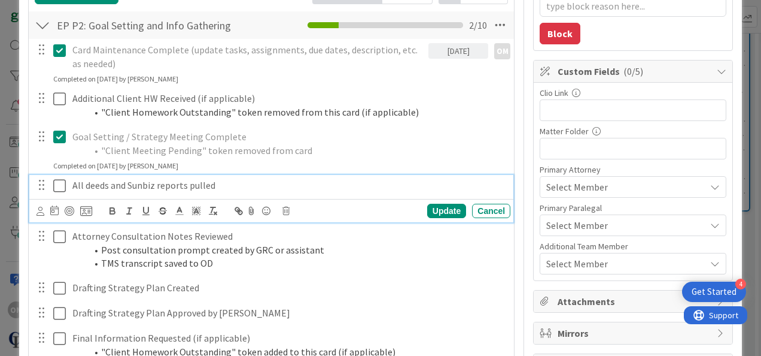
click at [60, 186] on icon at bounding box center [62, 185] width 18 height 14
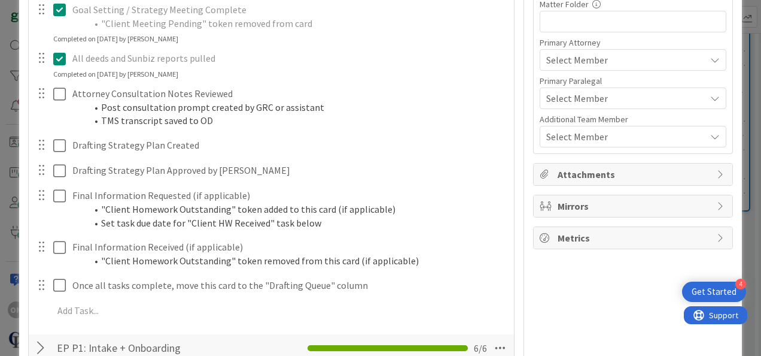
scroll to position [321, 0]
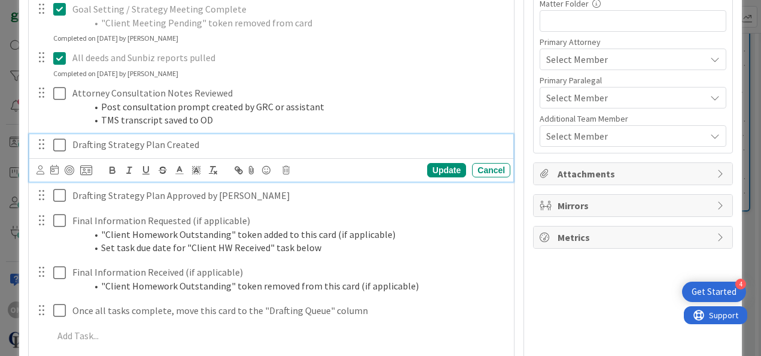
click at [61, 144] on icon at bounding box center [62, 145] width 18 height 14
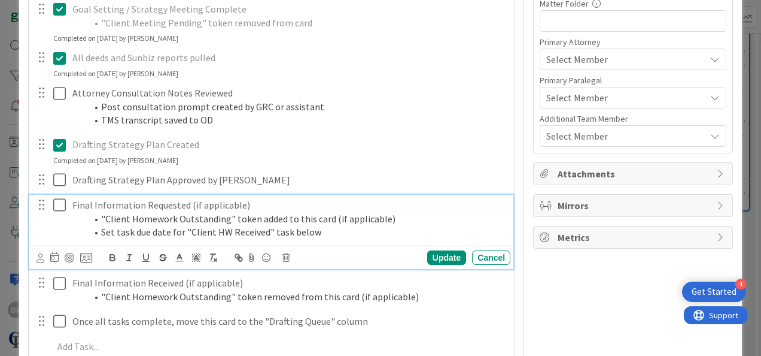
click at [59, 204] on icon at bounding box center [62, 205] width 18 height 14
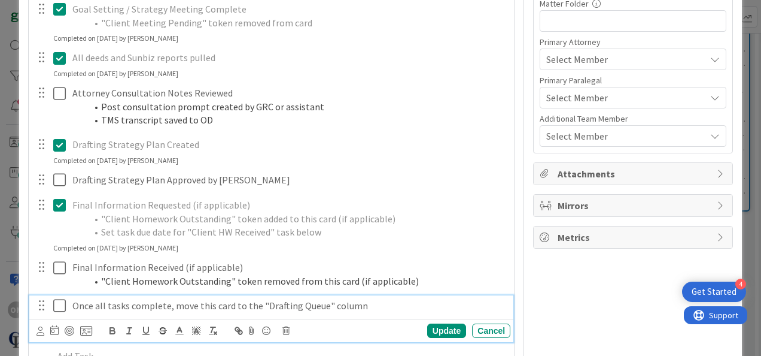
click at [58, 302] on icon at bounding box center [62, 305] width 18 height 14
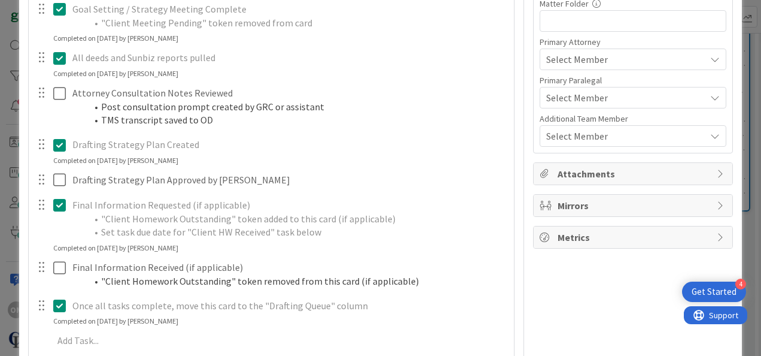
scroll to position [0, 0]
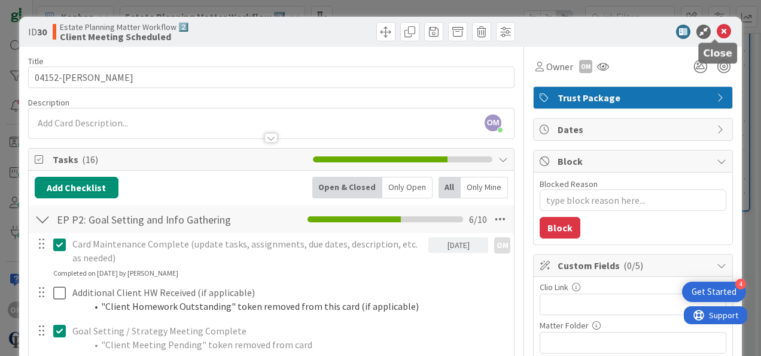
click at [718, 35] on icon at bounding box center [724, 32] width 14 height 14
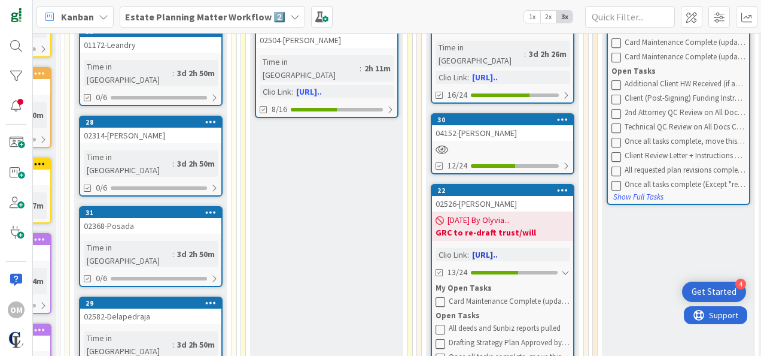
scroll to position [381, 291]
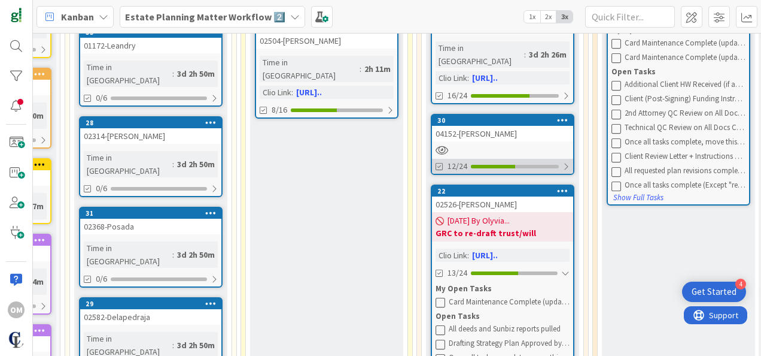
click at [535, 159] on div "12/24" at bounding box center [502, 166] width 141 height 15
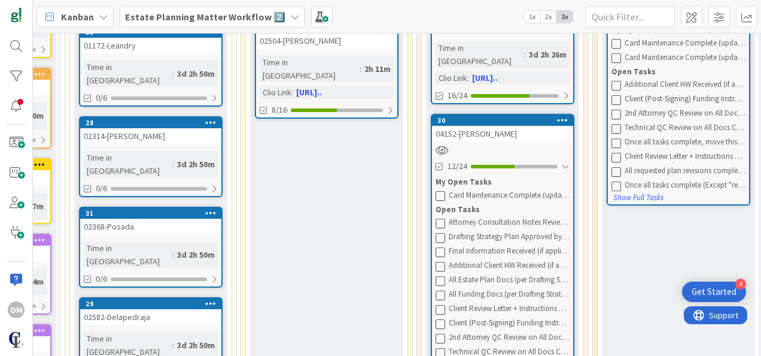
click at [494, 126] on div "04152-[PERSON_NAME]" at bounding box center [502, 134] width 141 height 16
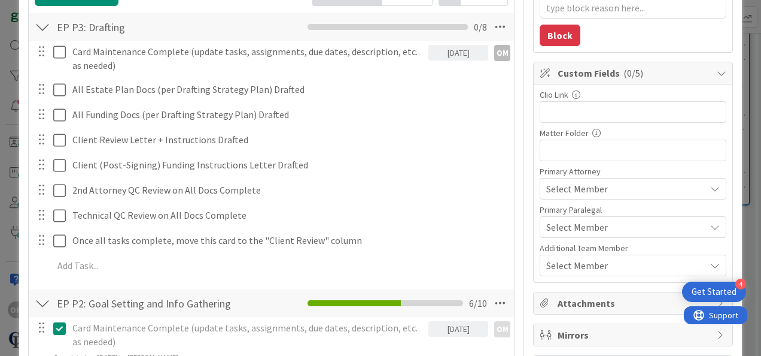
scroll to position [193, 0]
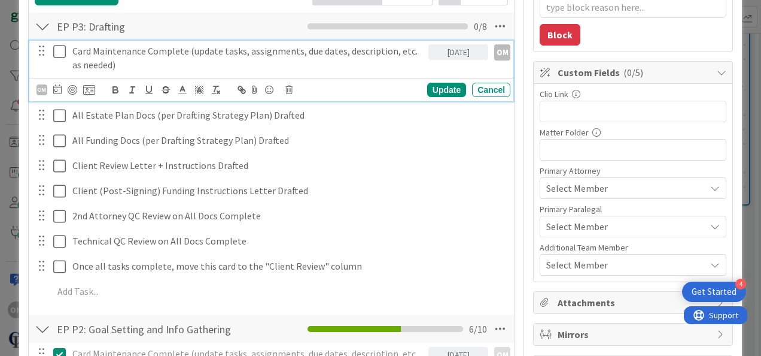
click at [62, 52] on icon at bounding box center [62, 51] width 18 height 14
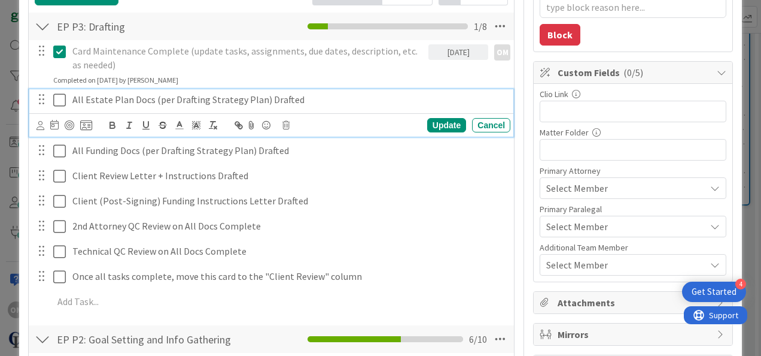
click at [59, 100] on icon at bounding box center [62, 100] width 18 height 14
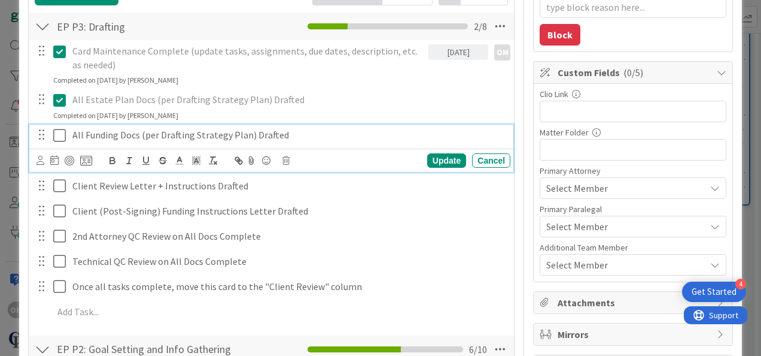
click at [61, 130] on icon at bounding box center [62, 135] width 18 height 14
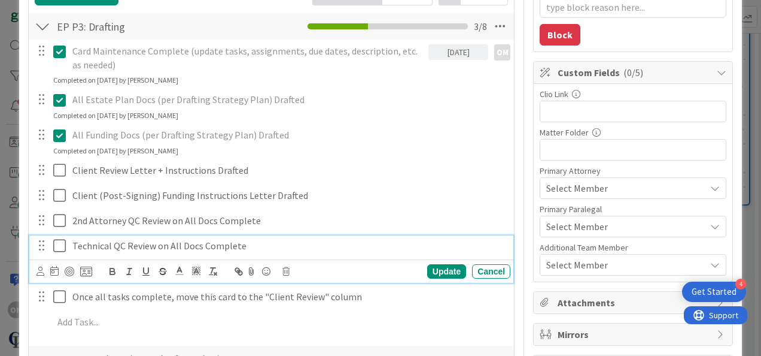
click at [63, 245] on icon at bounding box center [62, 245] width 18 height 14
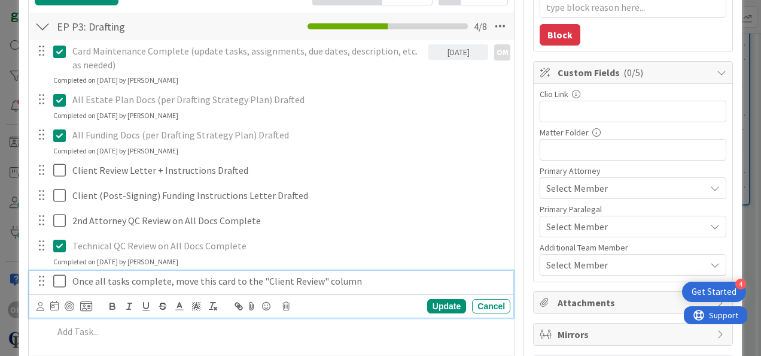
click at [61, 278] on icon at bounding box center [62, 281] width 18 height 14
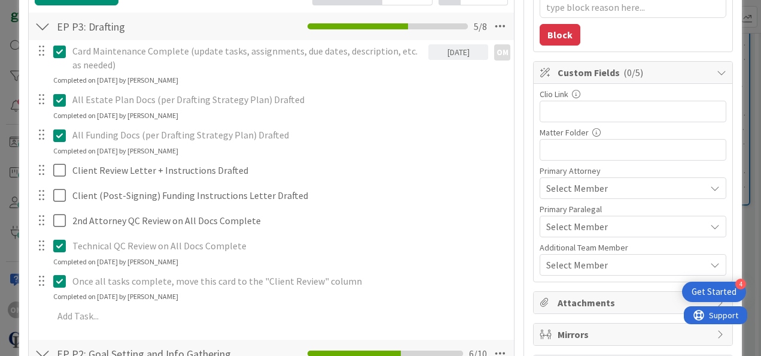
scroll to position [0, 0]
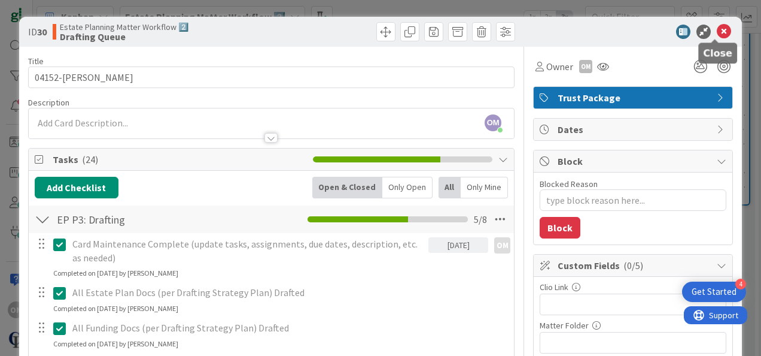
click at [717, 31] on icon at bounding box center [724, 32] width 14 height 14
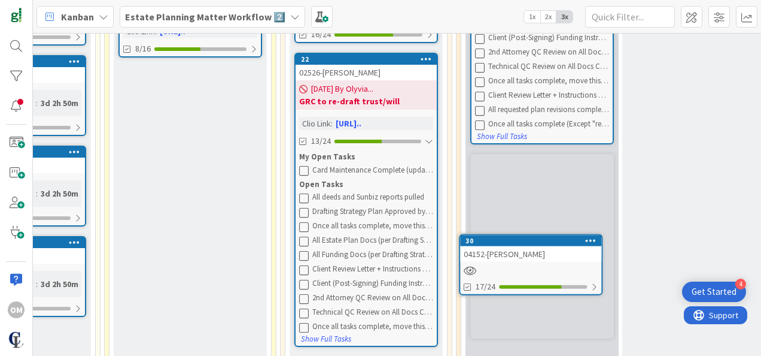
scroll to position [453, 427]
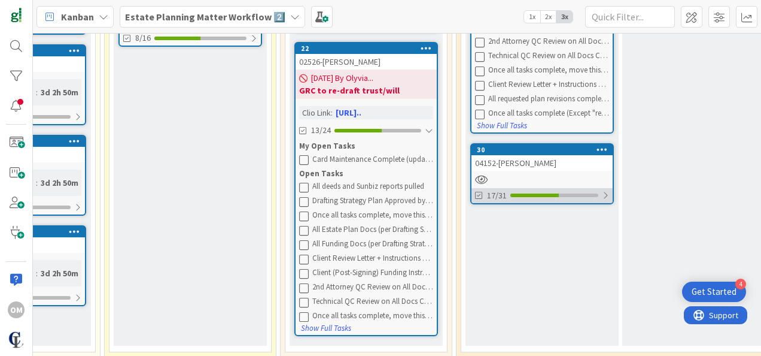
click at [606, 188] on div "17/31" at bounding box center [542, 195] width 141 height 15
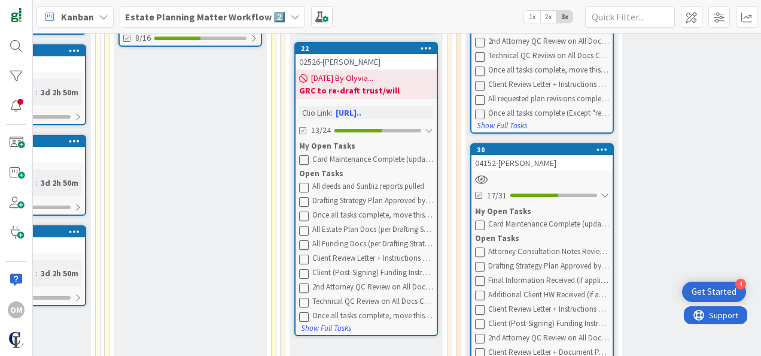
click at [555, 155] on div "04152-[PERSON_NAME]" at bounding box center [542, 163] width 141 height 16
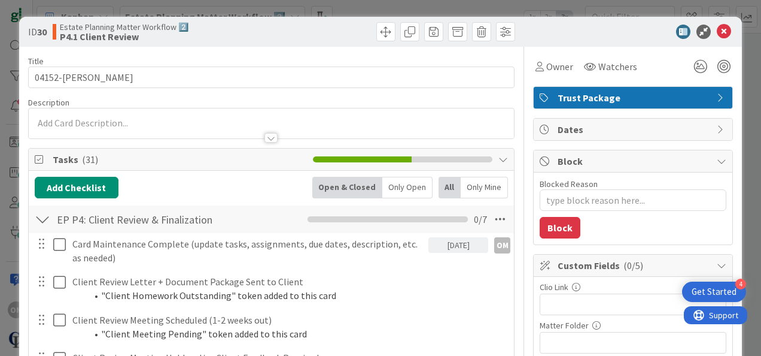
type textarea "x"
click at [621, 205] on textarea "Blocked Reason" at bounding box center [633, 200] width 187 height 22
click at [588, 310] on input "text" at bounding box center [633, 304] width 187 height 22
paste input "[URL][DOMAIN_NAME]"
type input "[URL][DOMAIN_NAME]"
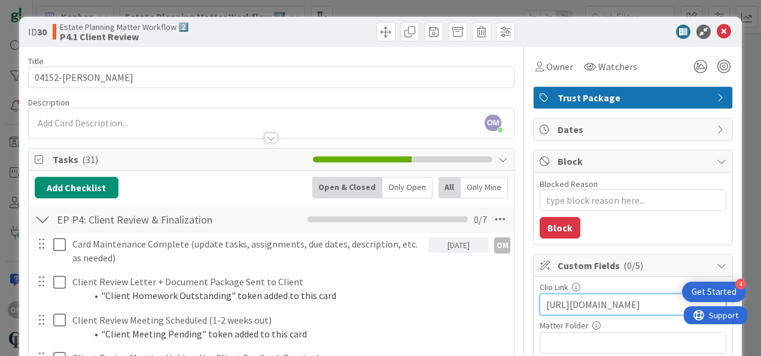
scroll to position [0, 13]
type textarea "x"
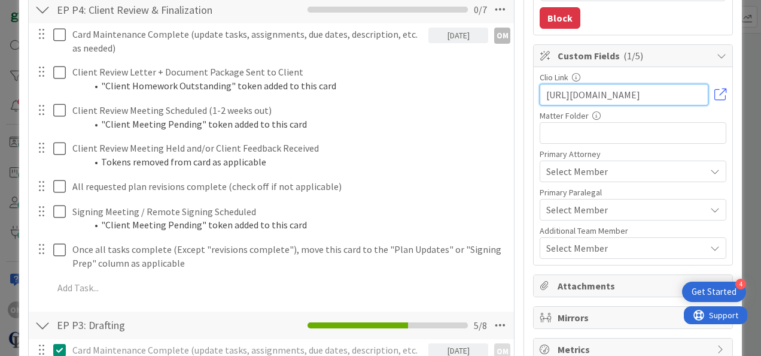
scroll to position [148, 0]
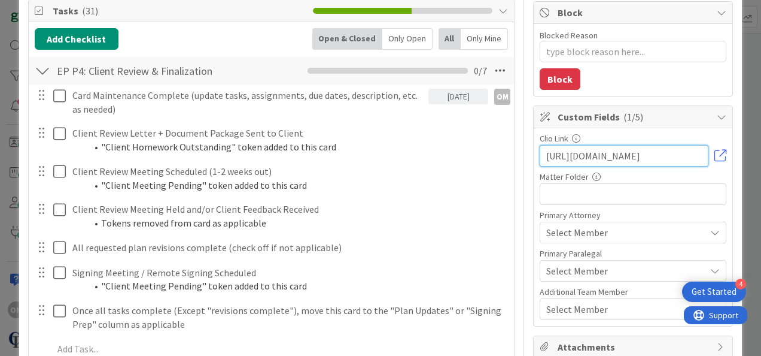
type input "[URL][DOMAIN_NAME]"
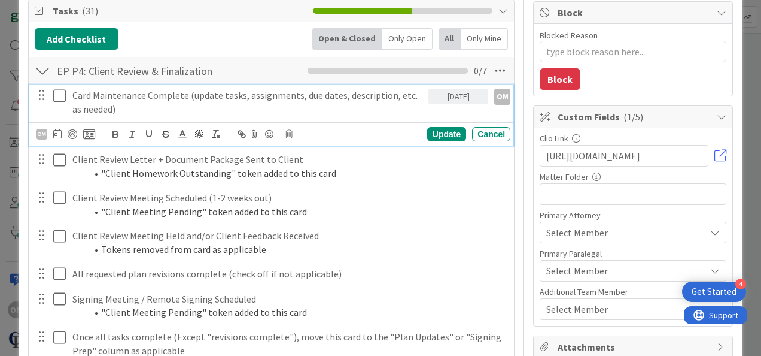
scroll to position [0, 0]
click at [62, 96] on icon at bounding box center [62, 96] width 18 height 14
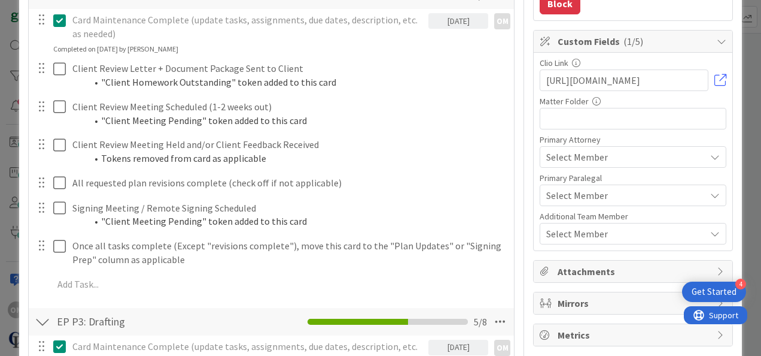
scroll to position [226, 0]
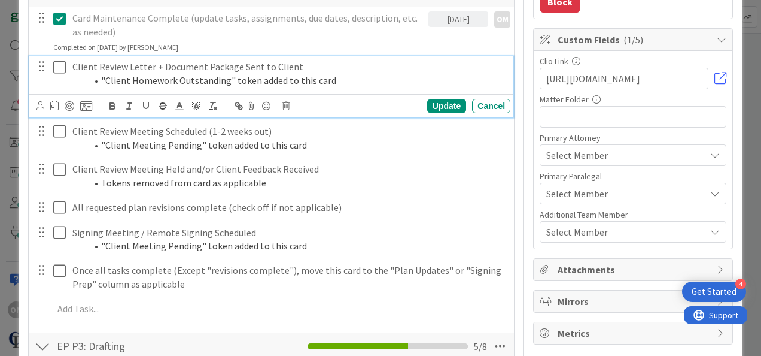
click at [62, 68] on icon at bounding box center [62, 67] width 18 height 14
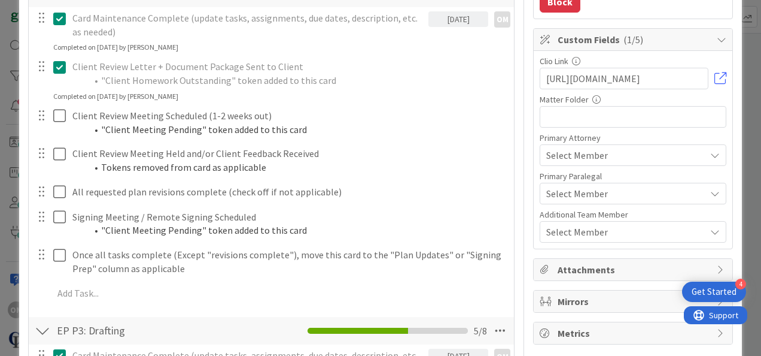
scroll to position [0, 0]
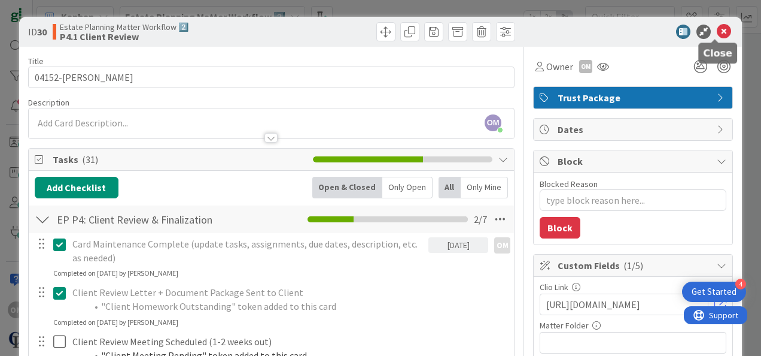
click at [717, 35] on icon at bounding box center [724, 32] width 14 height 14
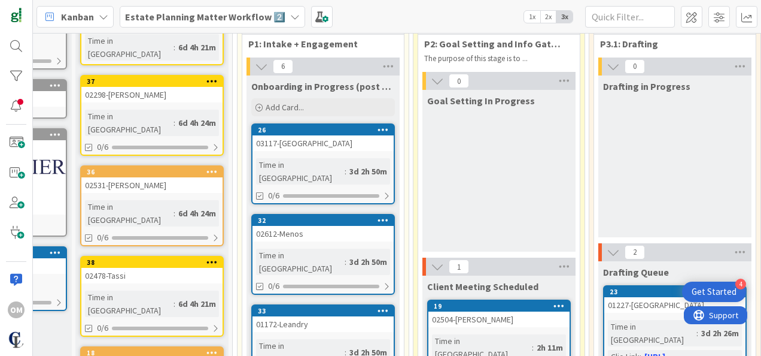
scroll to position [98, 119]
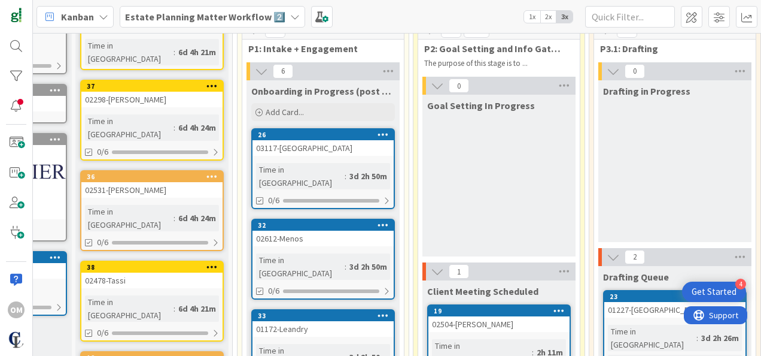
click at [347, 169] on div "3d 2h 50m" at bounding box center [369, 175] width 44 height 13
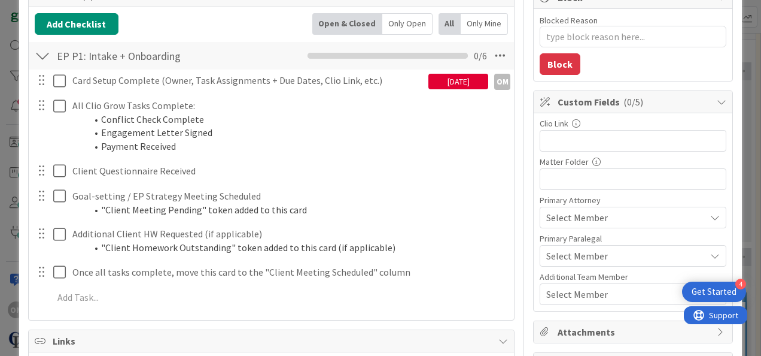
scroll to position [165, 0]
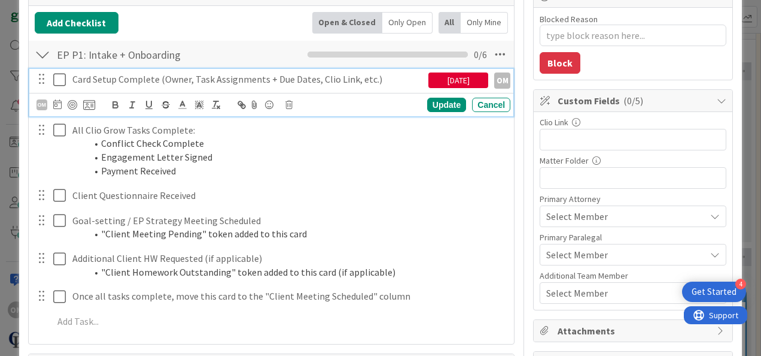
click at [60, 78] on icon at bounding box center [62, 79] width 18 height 14
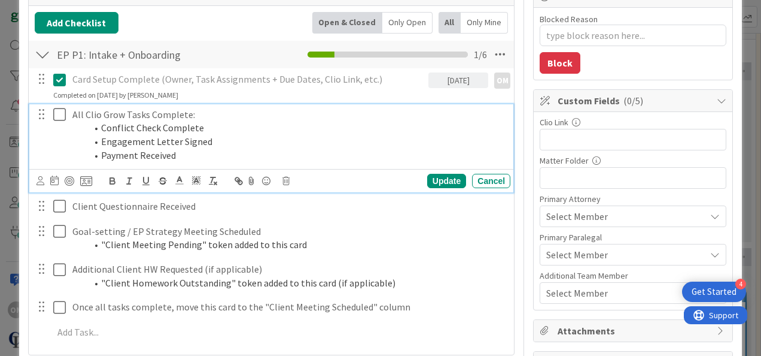
click at [62, 111] on icon at bounding box center [62, 114] width 18 height 14
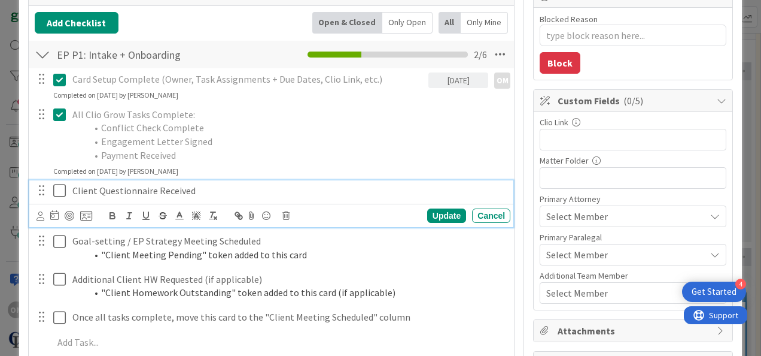
click at [56, 183] on icon at bounding box center [62, 190] width 18 height 14
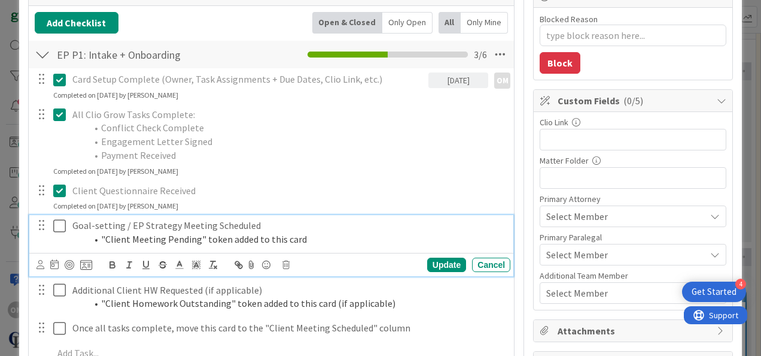
click at [59, 224] on icon at bounding box center [62, 225] width 18 height 14
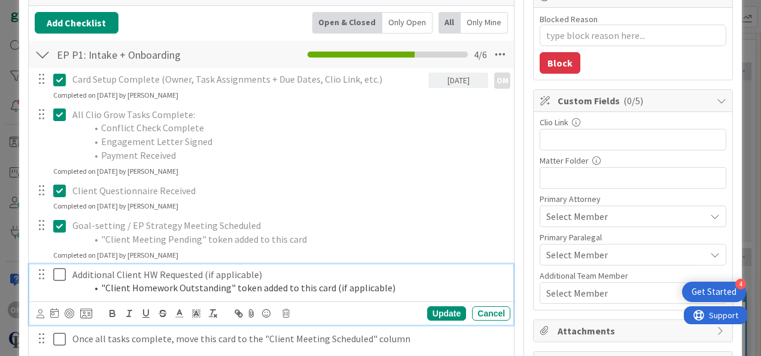
click at [60, 274] on icon at bounding box center [62, 274] width 18 height 14
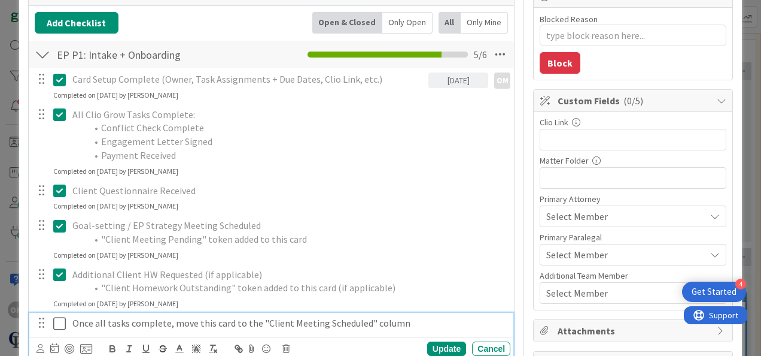
click at [61, 322] on icon at bounding box center [62, 323] width 18 height 14
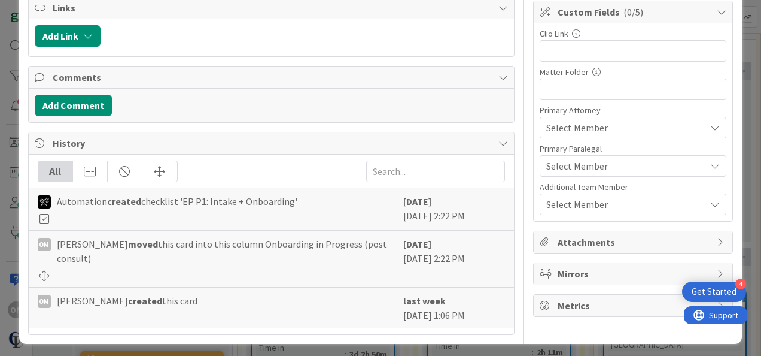
scroll to position [0, 0]
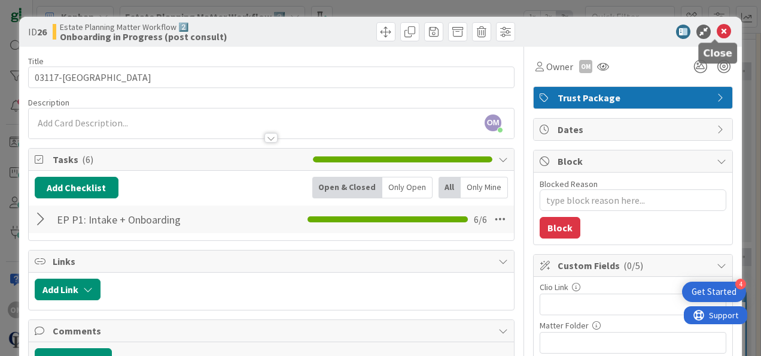
click at [718, 35] on icon at bounding box center [724, 32] width 14 height 14
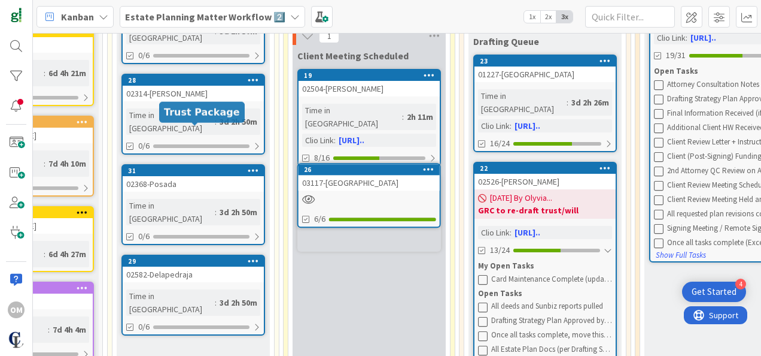
scroll to position [319, 248]
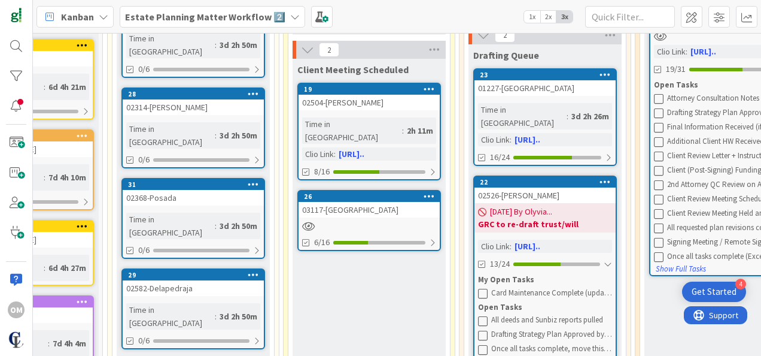
click at [368, 205] on link "26 03117-[GEOGRAPHIC_DATA] 6/16" at bounding box center [369, 220] width 144 height 61
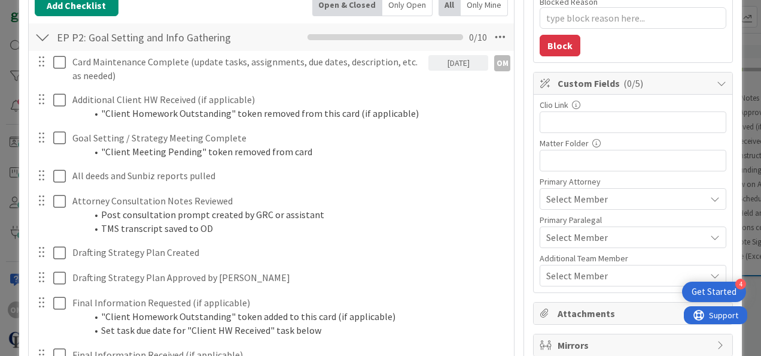
scroll to position [183, 0]
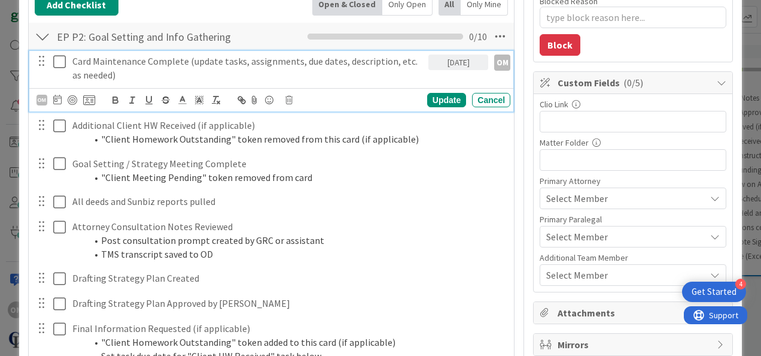
click at [59, 59] on icon at bounding box center [62, 61] width 18 height 14
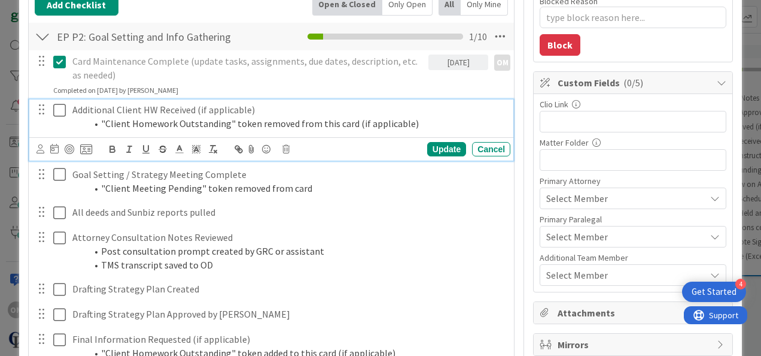
click at [63, 108] on icon at bounding box center [62, 110] width 18 height 14
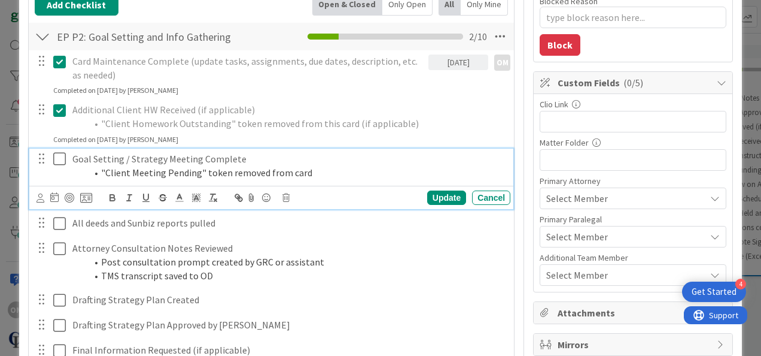
click at [60, 158] on icon at bounding box center [62, 158] width 18 height 14
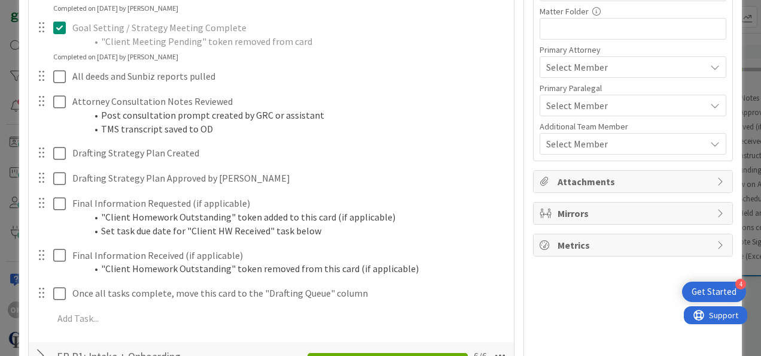
scroll to position [314, 0]
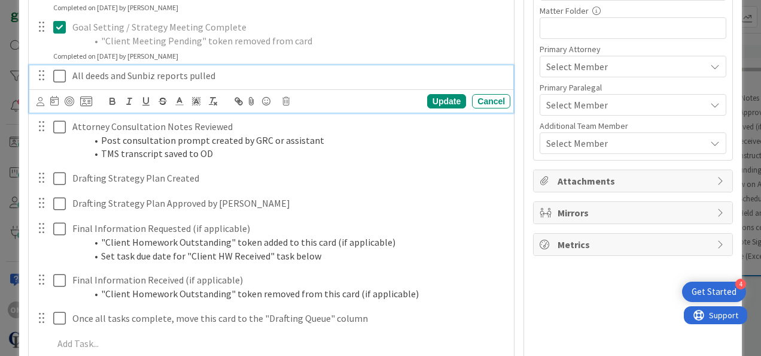
click at [55, 78] on icon at bounding box center [62, 76] width 18 height 14
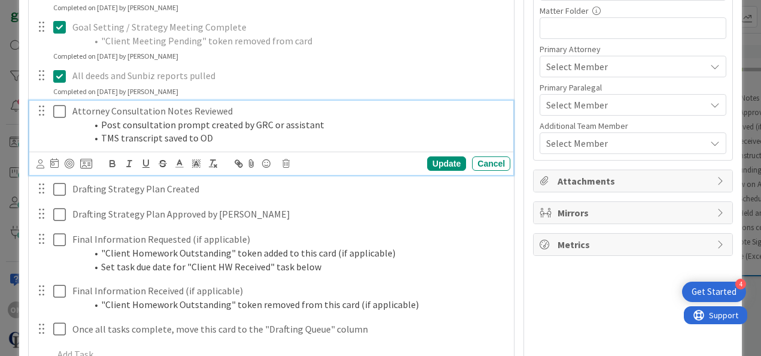
click at [59, 110] on icon at bounding box center [62, 111] width 18 height 14
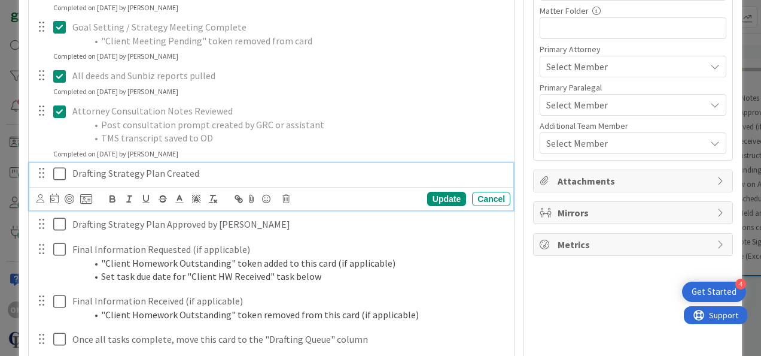
click at [59, 171] on icon at bounding box center [62, 173] width 18 height 14
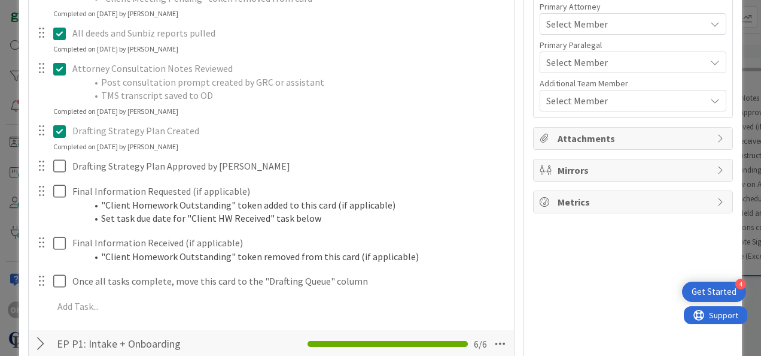
scroll to position [359, 0]
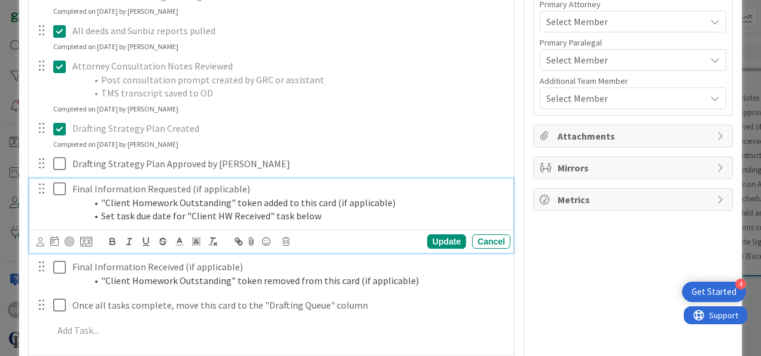
click at [60, 187] on icon at bounding box center [62, 188] width 18 height 14
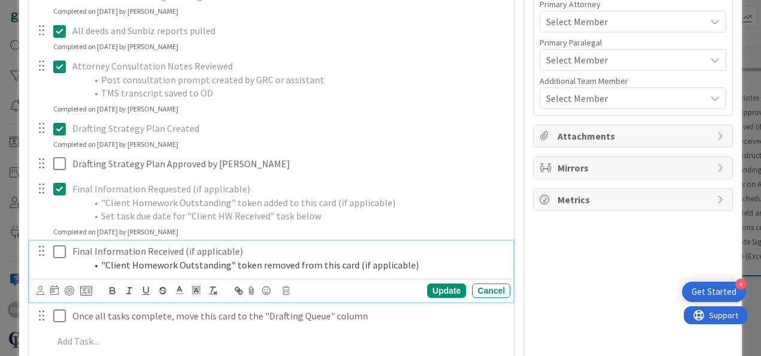
click at [63, 251] on icon at bounding box center [62, 251] width 18 height 14
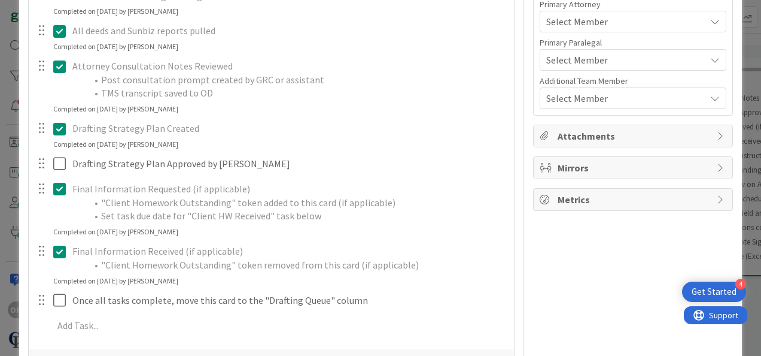
click at [64, 251] on icon at bounding box center [62, 251] width 18 height 14
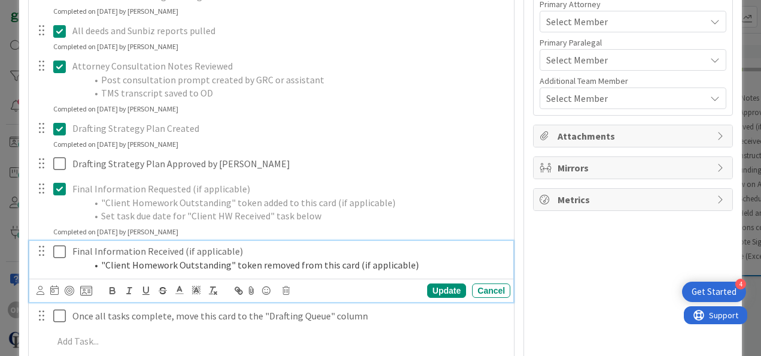
type textarea "x"
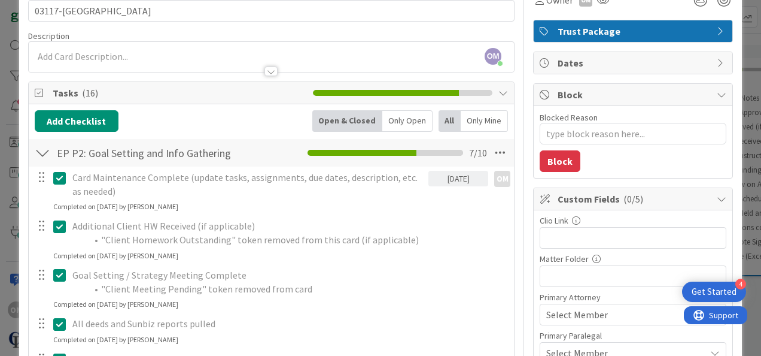
scroll to position [0, 0]
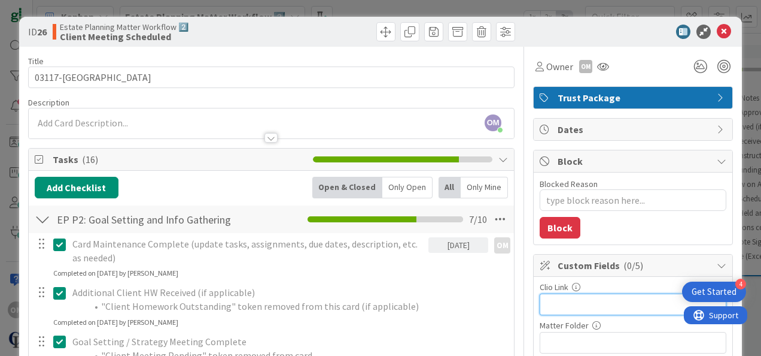
click at [579, 304] on input "text" at bounding box center [633, 304] width 187 height 22
paste input "[URL][DOMAIN_NAME]"
type input "[URL][DOMAIN_NAME]"
type textarea "x"
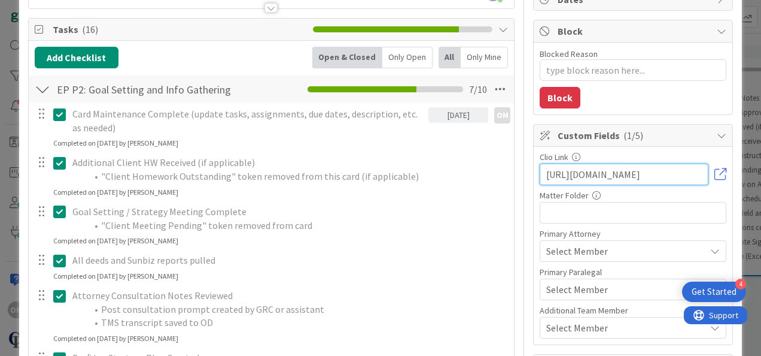
scroll to position [122, 0]
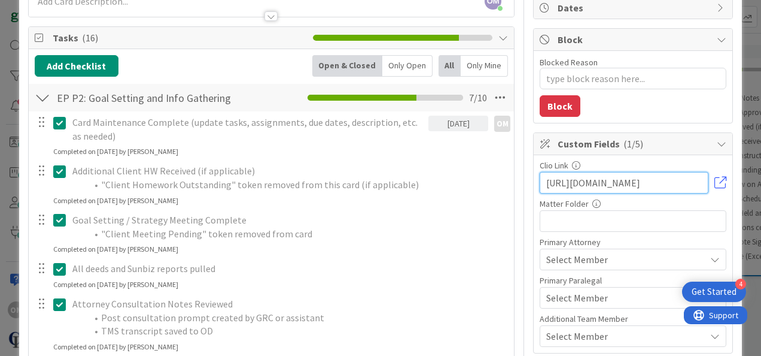
type input "[URL][DOMAIN_NAME]"
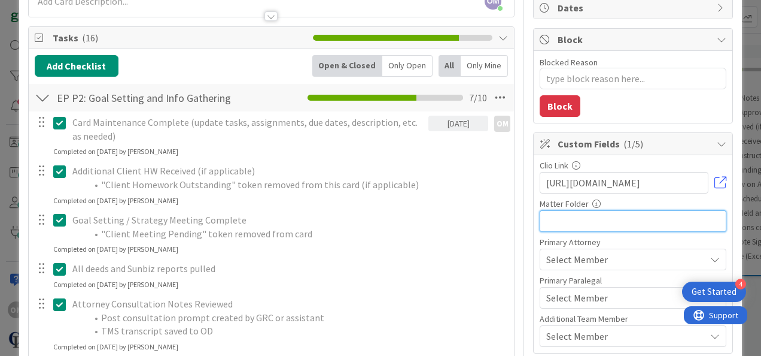
scroll to position [0, 0]
click at [558, 214] on input "text" at bounding box center [633, 221] width 187 height 22
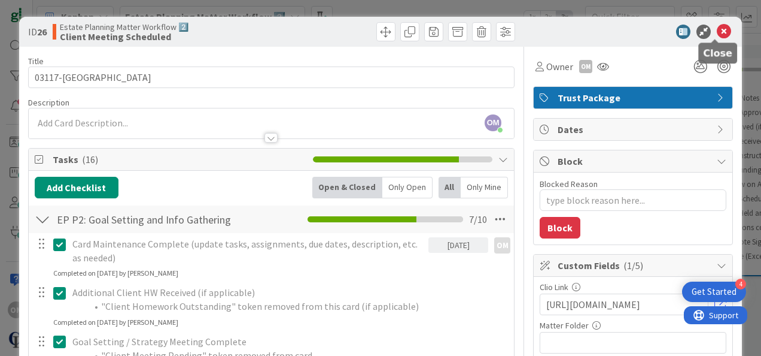
click at [717, 36] on icon at bounding box center [724, 32] width 14 height 14
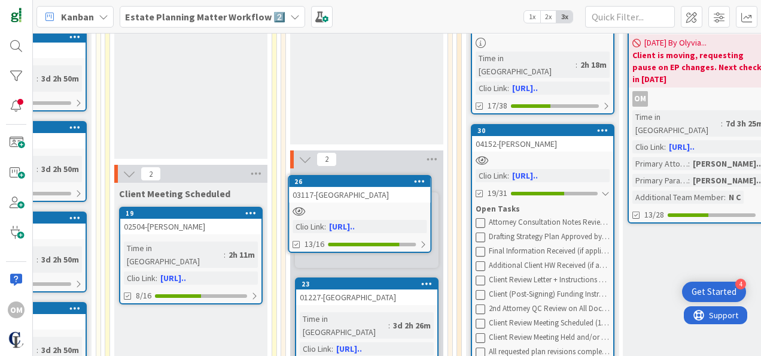
scroll to position [189, 427]
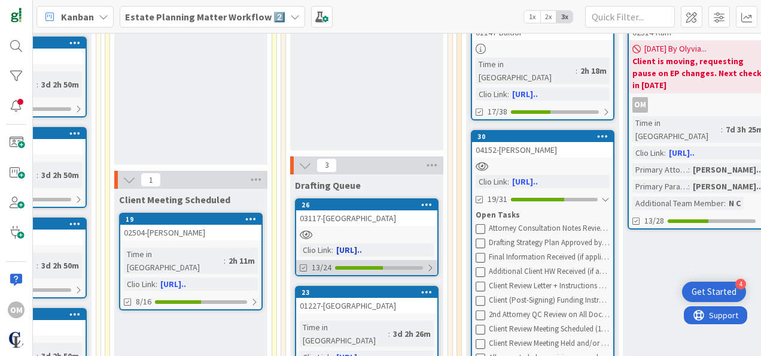
click at [430, 265] on div at bounding box center [430, 268] width 7 height 10
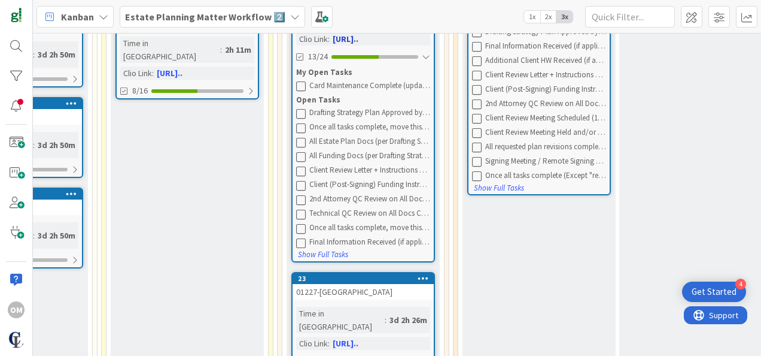
scroll to position [330, 430]
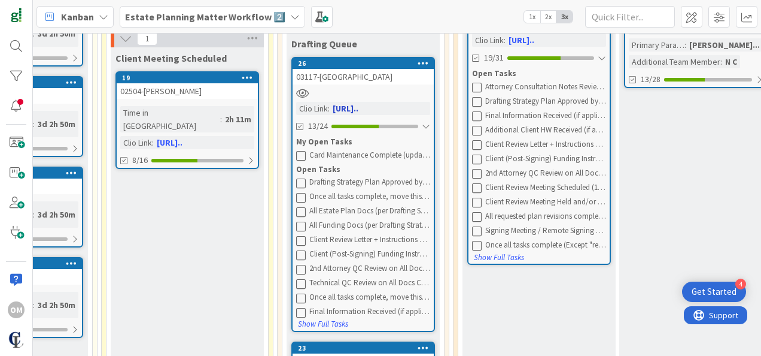
click at [357, 81] on div "03117-[GEOGRAPHIC_DATA]" at bounding box center [363, 77] width 141 height 16
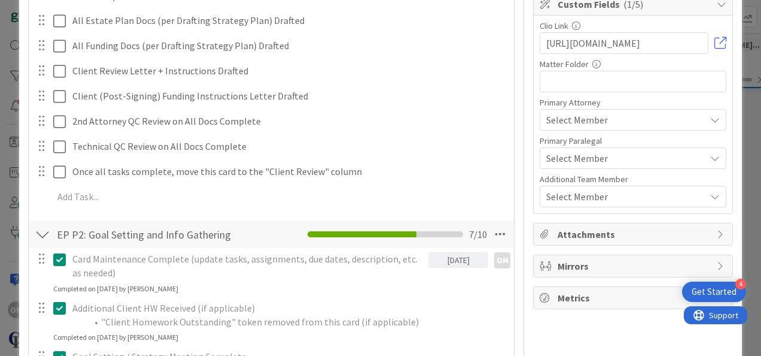
scroll to position [135, 0]
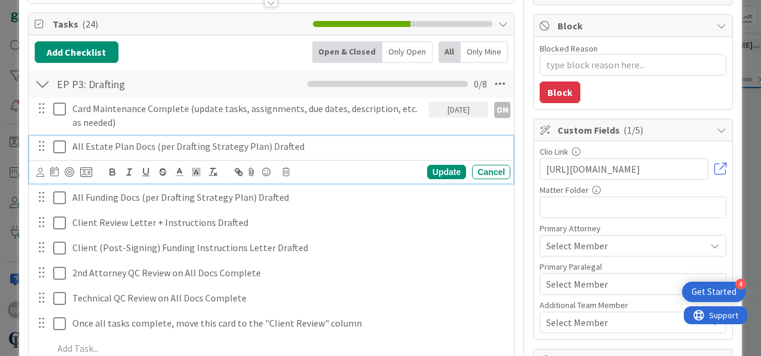
click at [61, 147] on icon at bounding box center [62, 146] width 18 height 14
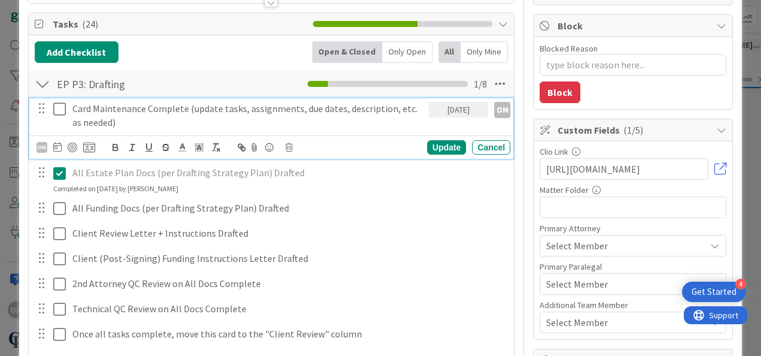
click at [61, 107] on icon at bounding box center [62, 109] width 18 height 14
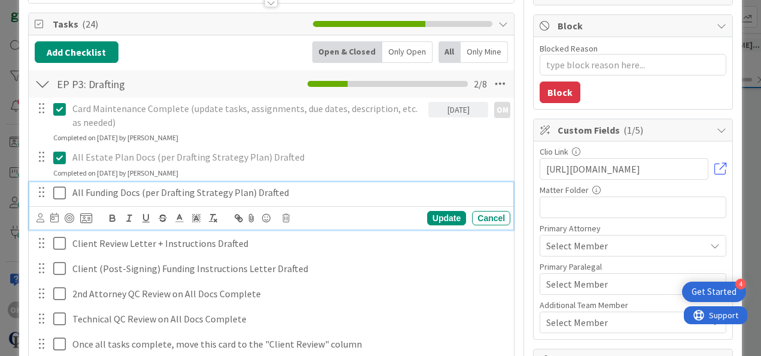
click at [60, 195] on icon at bounding box center [62, 193] width 18 height 14
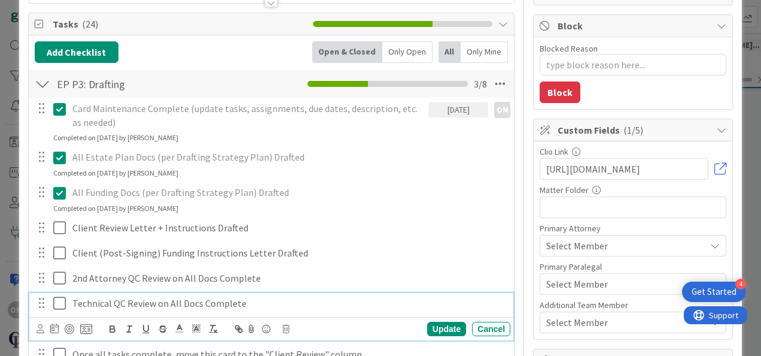
click at [59, 308] on icon at bounding box center [62, 303] width 18 height 14
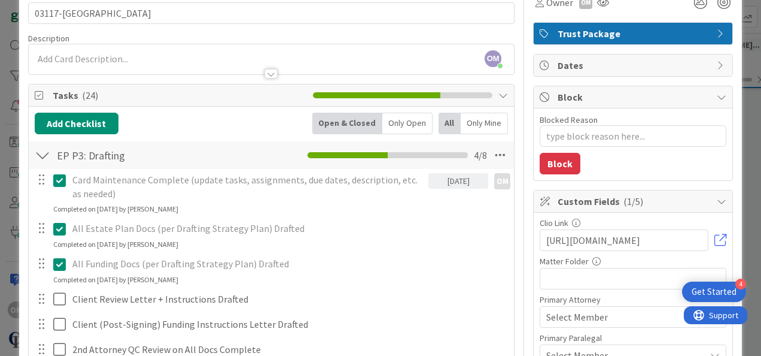
scroll to position [0, 0]
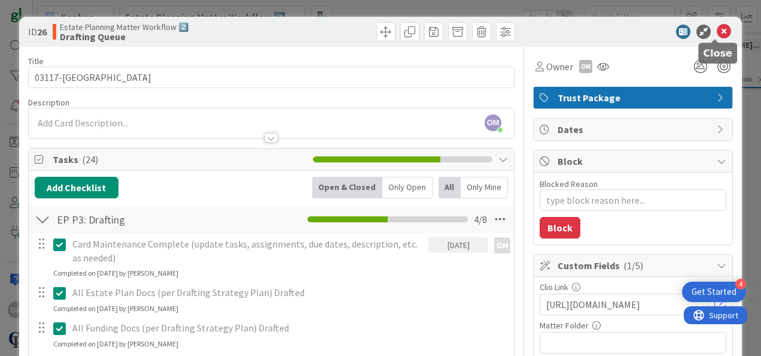
click at [717, 30] on icon at bounding box center [724, 32] width 14 height 14
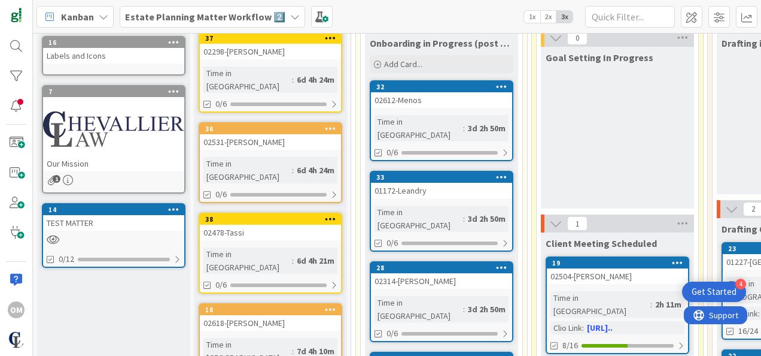
scroll to position [146, 0]
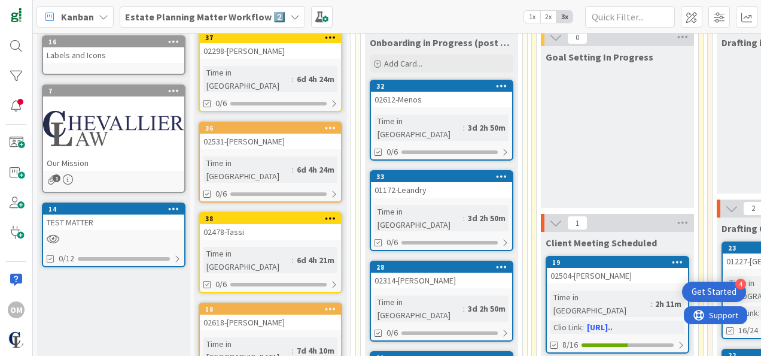
click at [451, 105] on div "02612-Menos" at bounding box center [441, 100] width 141 height 16
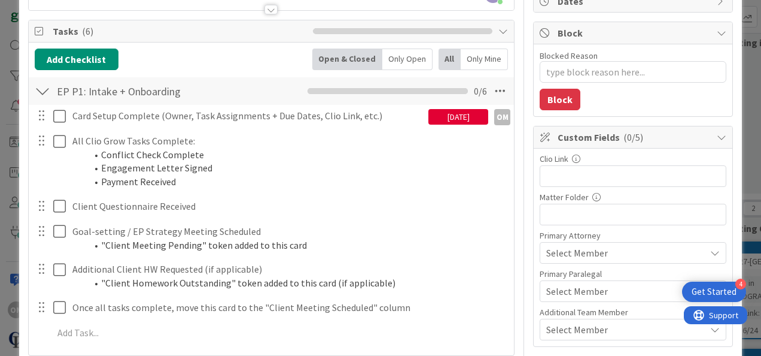
scroll to position [138, 0]
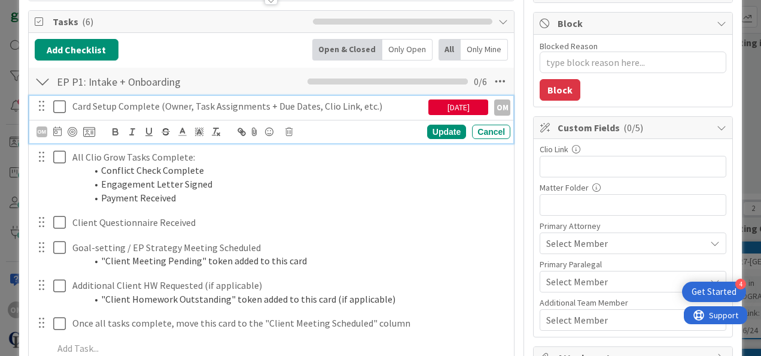
click at [65, 109] on icon at bounding box center [62, 106] width 18 height 14
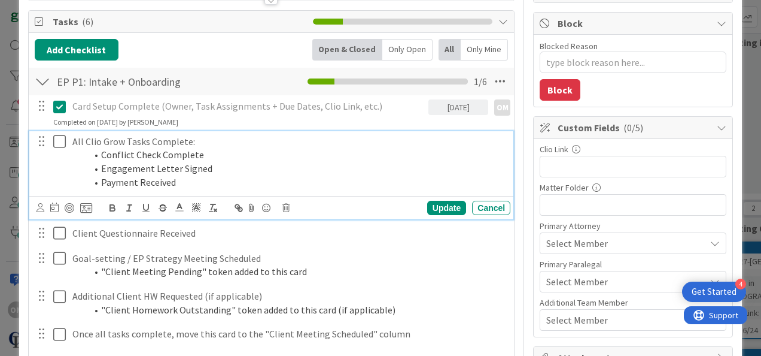
click at [56, 135] on icon at bounding box center [62, 141] width 18 height 14
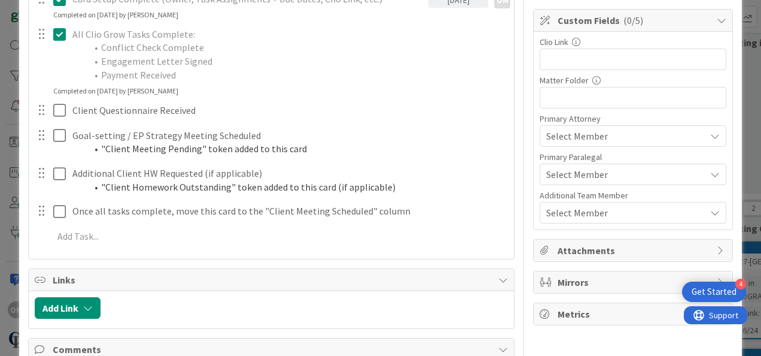
scroll to position [245, 0]
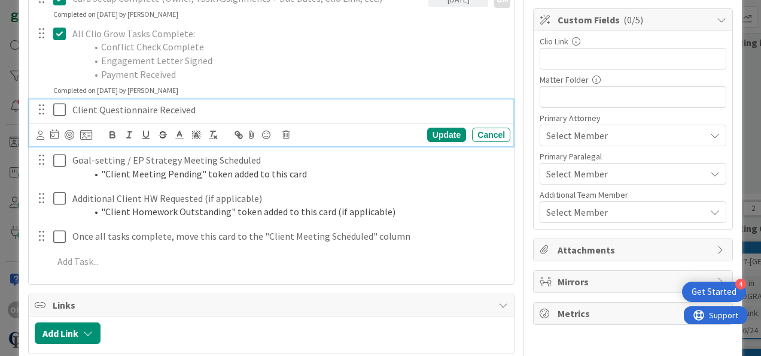
click at [61, 113] on icon at bounding box center [62, 109] width 18 height 14
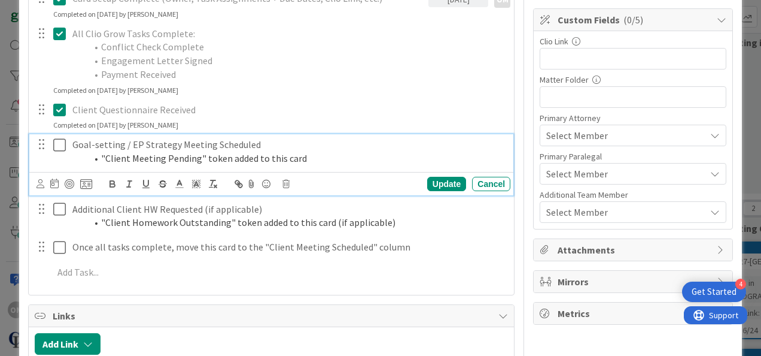
click at [61, 146] on icon at bounding box center [62, 145] width 18 height 14
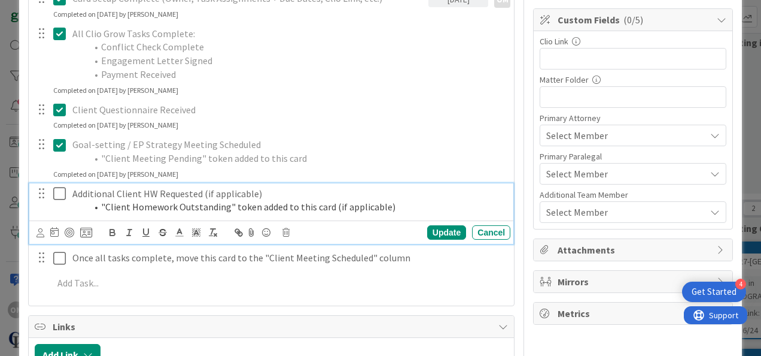
click at [60, 195] on icon at bounding box center [62, 193] width 18 height 14
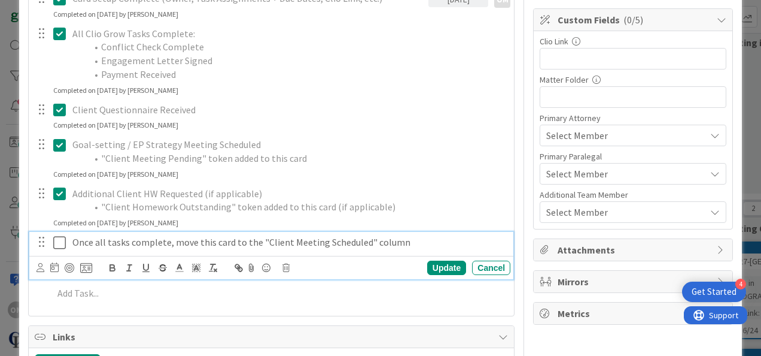
click at [61, 242] on icon at bounding box center [62, 242] width 18 height 14
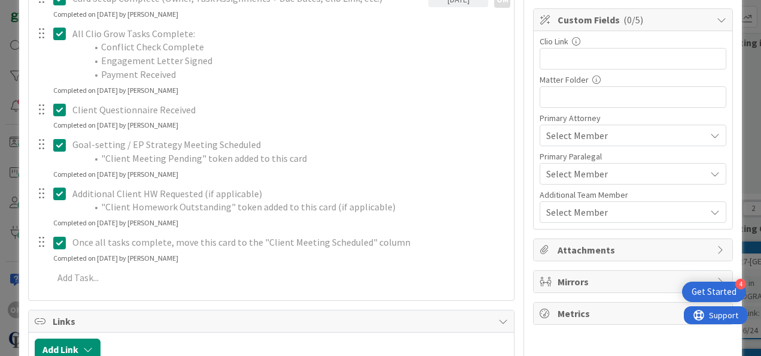
type textarea "x"
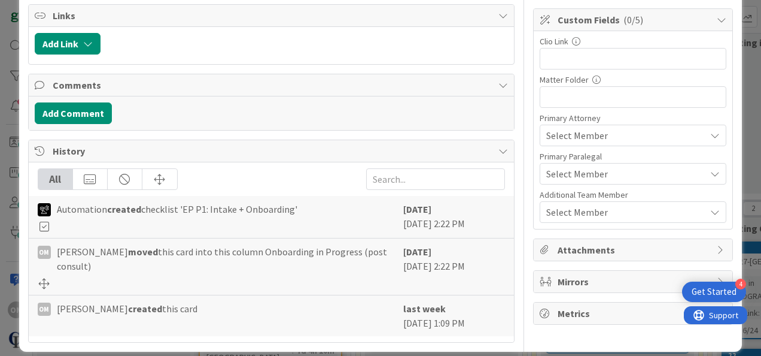
scroll to position [0, 0]
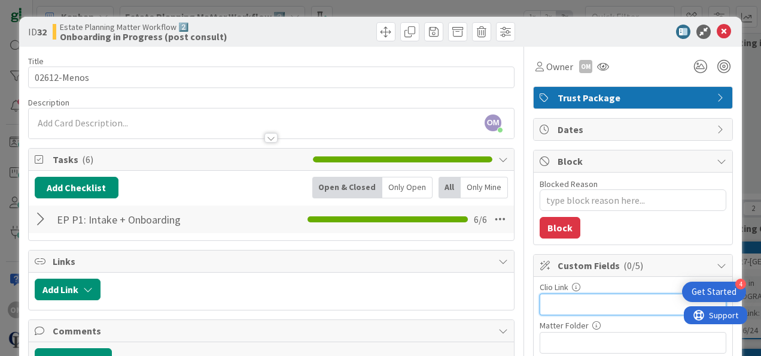
click at [594, 300] on input "text" at bounding box center [633, 304] width 187 height 22
type input "v"
paste input "[URL][DOMAIN_NAME]"
type input "[URL][DOMAIN_NAME]"
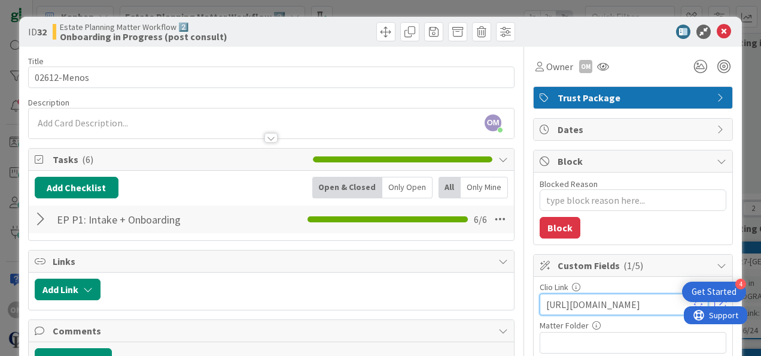
type textarea "x"
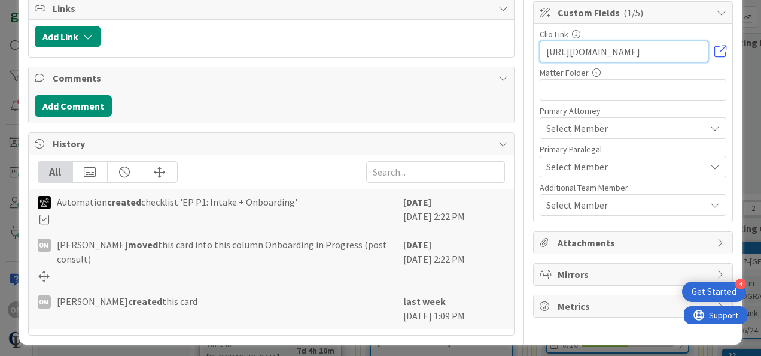
scroll to position [0, 0]
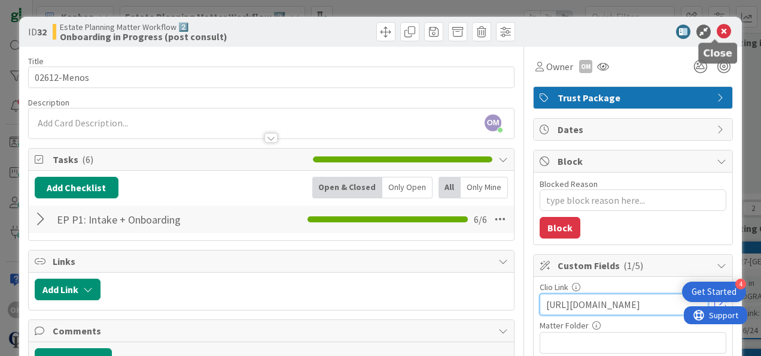
type input "[URL][DOMAIN_NAME]"
click at [717, 30] on icon at bounding box center [724, 32] width 14 height 14
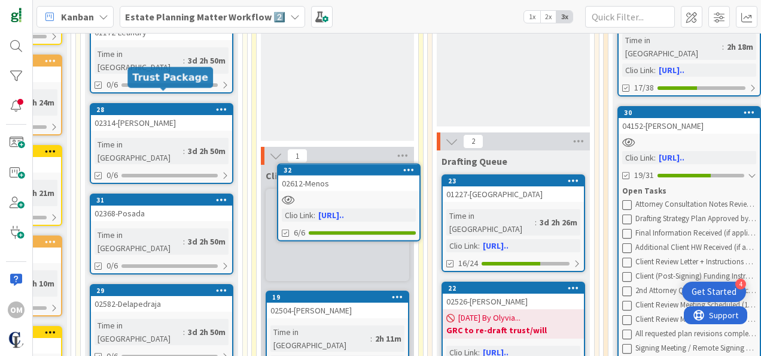
scroll to position [204, 280]
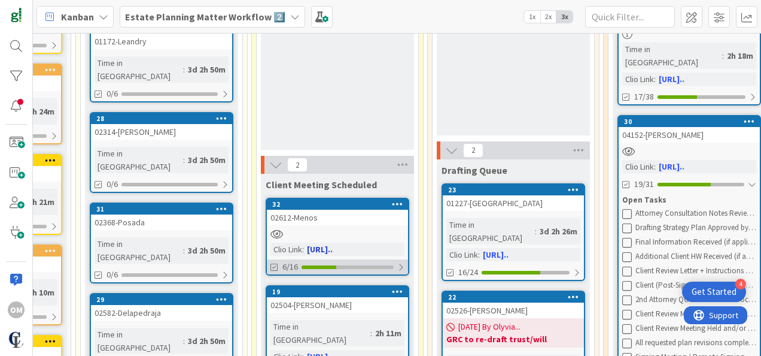
click at [390, 263] on div "6/16" at bounding box center [337, 266] width 141 height 15
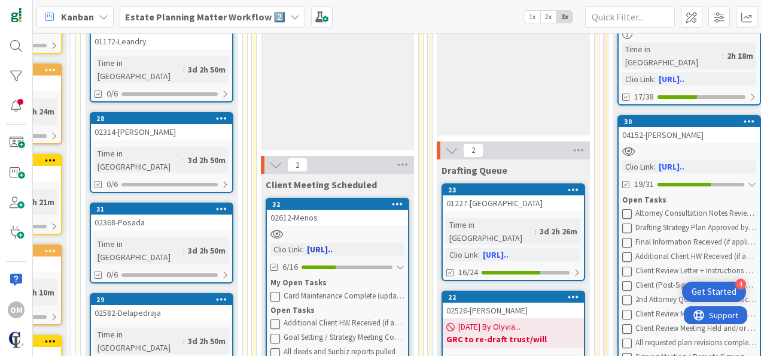
click at [354, 215] on div "02612-Menos" at bounding box center [337, 217] width 141 height 16
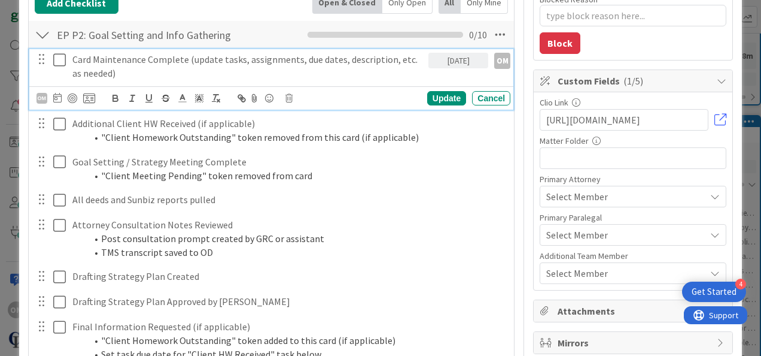
click at [60, 60] on icon at bounding box center [62, 60] width 18 height 14
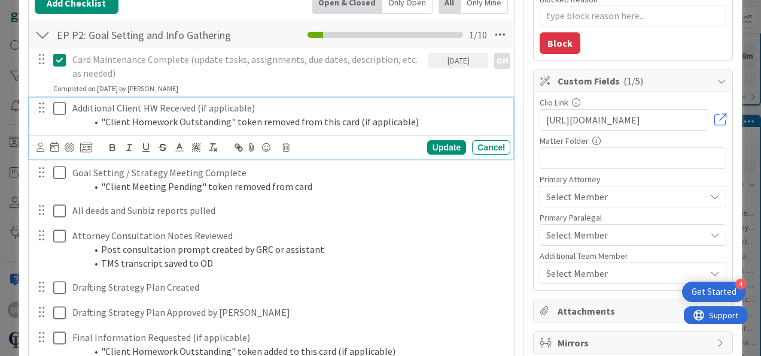
click at [60, 111] on icon at bounding box center [62, 108] width 18 height 14
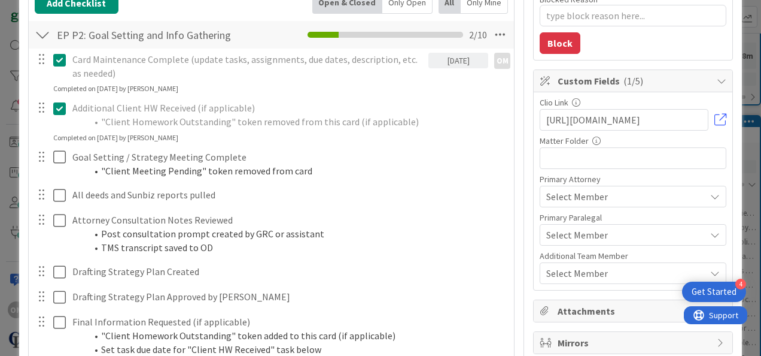
click at [54, 105] on icon at bounding box center [62, 108] width 18 height 14
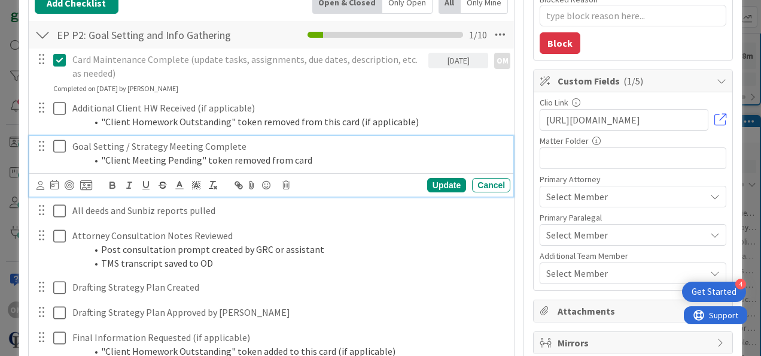
click at [56, 167] on div at bounding box center [51, 153] width 34 height 34
click at [62, 143] on icon at bounding box center [62, 146] width 18 height 14
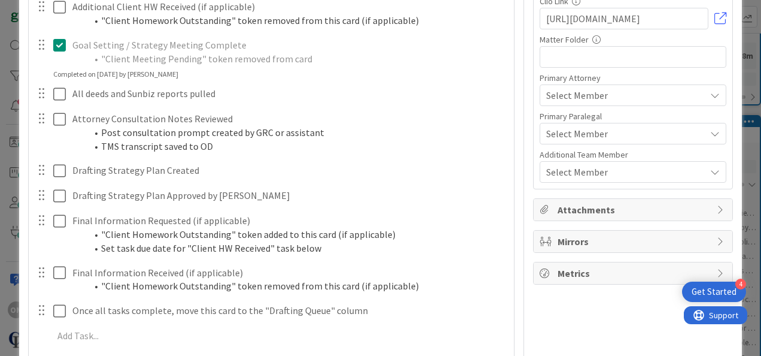
scroll to position [293, 0]
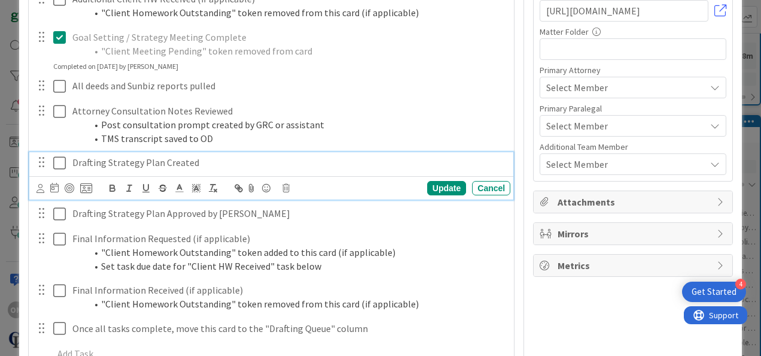
click at [60, 166] on icon at bounding box center [62, 163] width 18 height 14
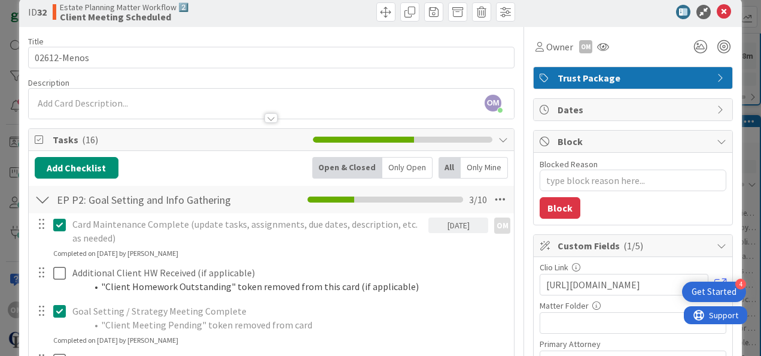
scroll to position [0, 0]
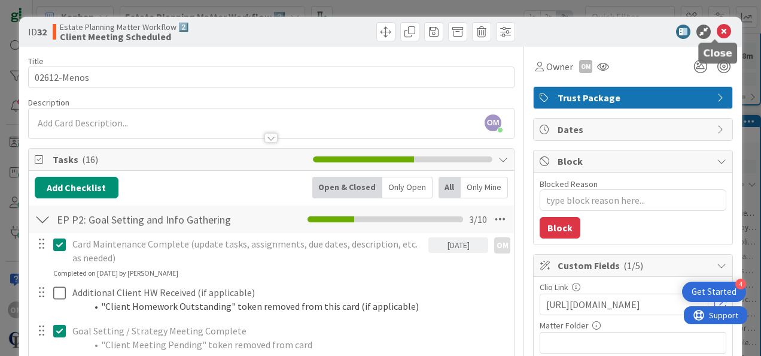
click at [717, 32] on icon at bounding box center [724, 32] width 14 height 14
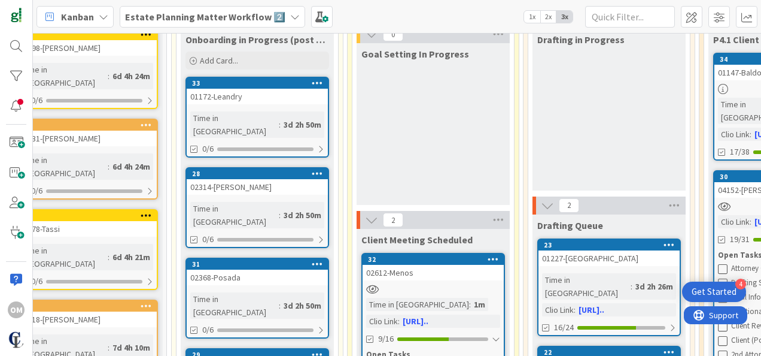
scroll to position [148, 184]
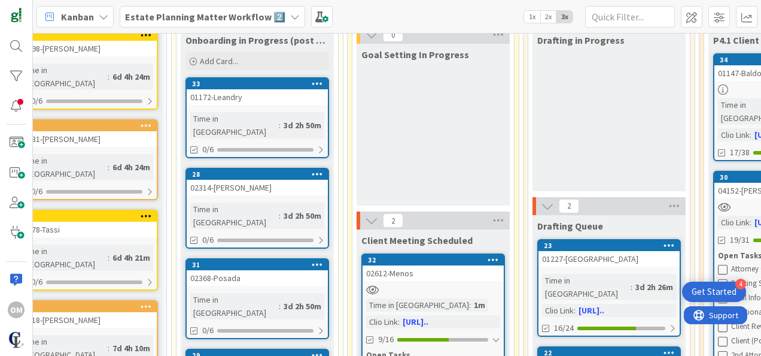
click at [305, 117] on div "Time in Column : 3d 2h 50m" at bounding box center [257, 125] width 134 height 26
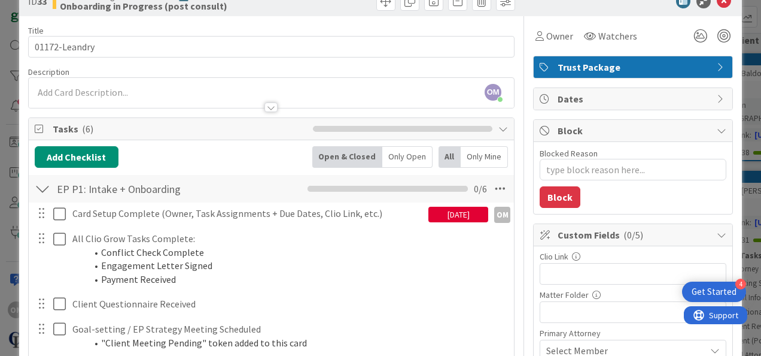
scroll to position [172, 0]
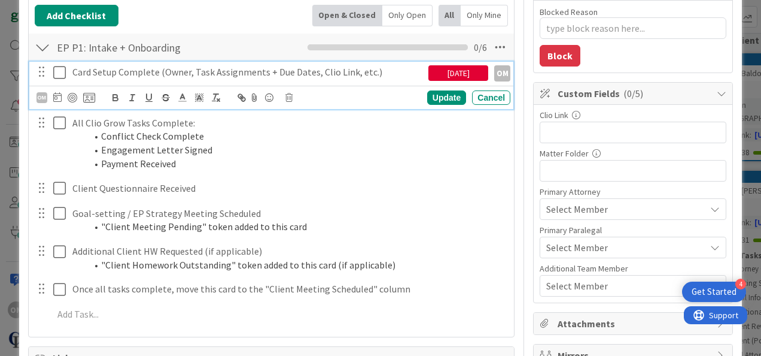
click at [59, 68] on icon at bounding box center [62, 72] width 18 height 14
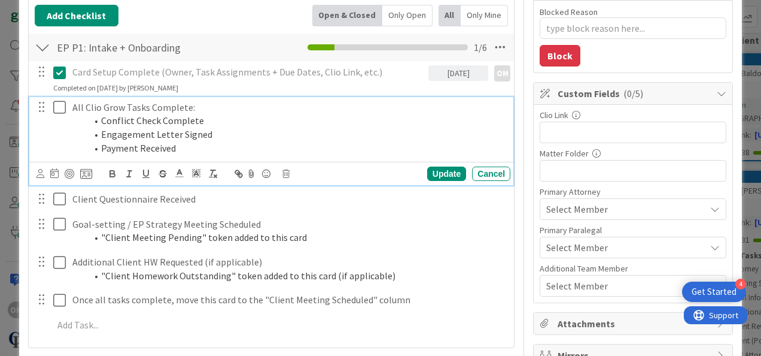
click at [60, 104] on icon at bounding box center [62, 107] width 18 height 14
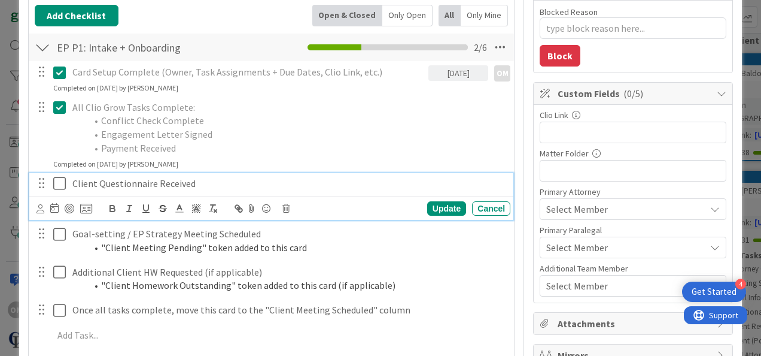
click at [57, 183] on icon at bounding box center [62, 183] width 18 height 14
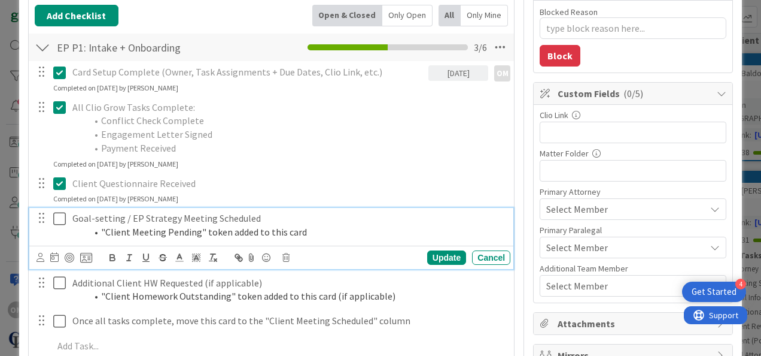
click at [59, 214] on icon at bounding box center [62, 218] width 18 height 14
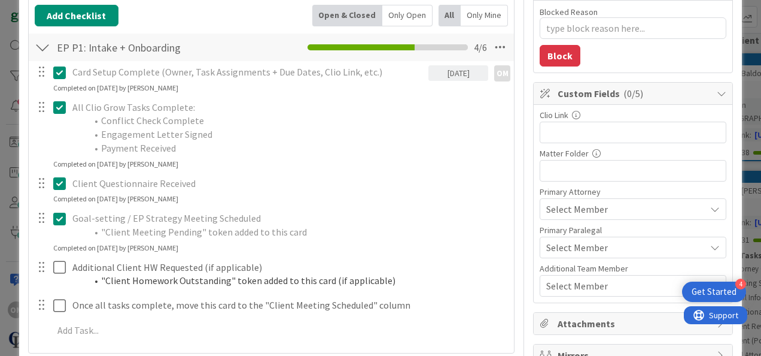
type textarea "x"
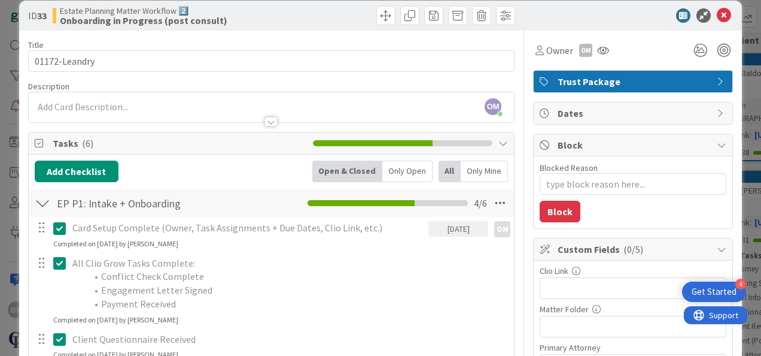
scroll to position [13, 0]
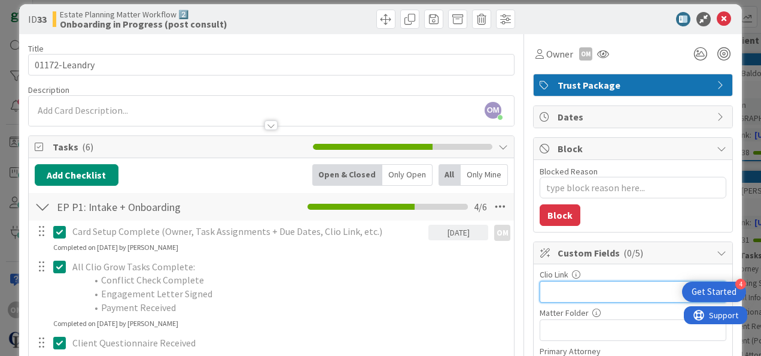
click at [590, 289] on input "text" at bounding box center [633, 292] width 187 height 22
paste input "[URL][DOMAIN_NAME]"
type input "[URL][DOMAIN_NAME]"
type textarea "x"
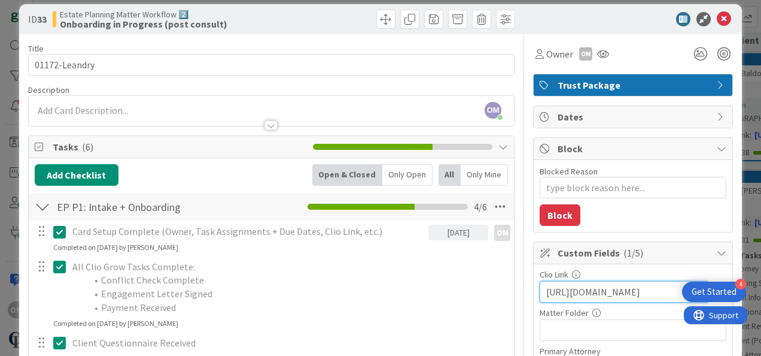
type input "[URL][DOMAIN_NAME]"
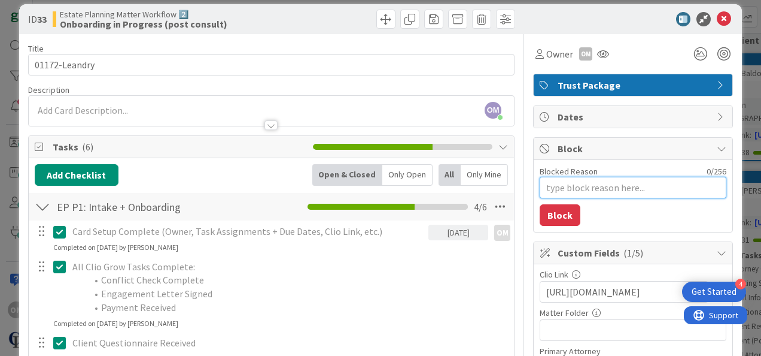
click at [632, 187] on textarea "Blocked Reason" at bounding box center [633, 188] width 187 height 22
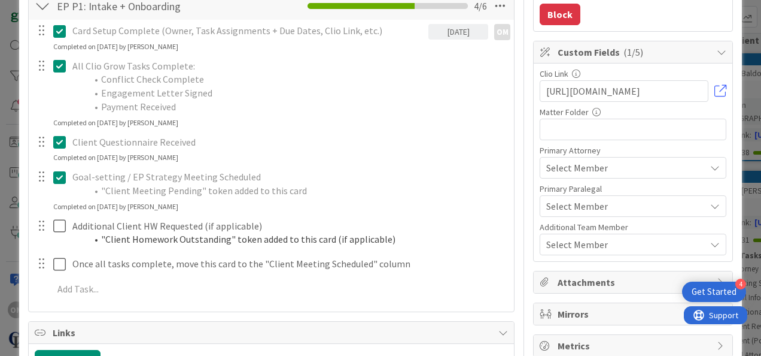
scroll to position [202, 0]
